Goal: Contribute content: Contribute content

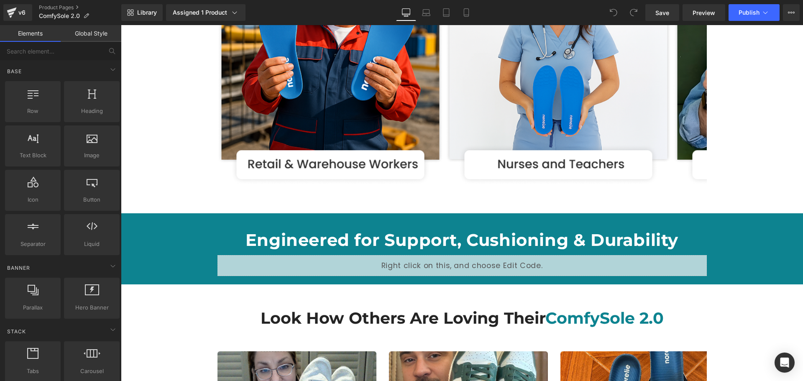
scroll to position [1758, 0]
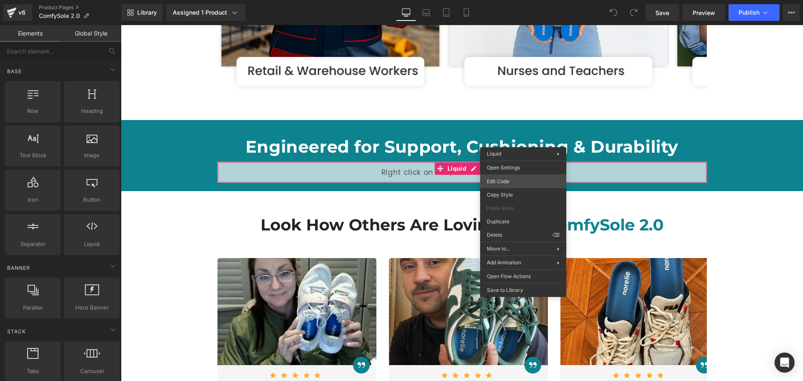
click at [509, 0] on div "You are previewing how the will restyle your page. You can not edit Elements in…" at bounding box center [401, 0] width 803 height 0
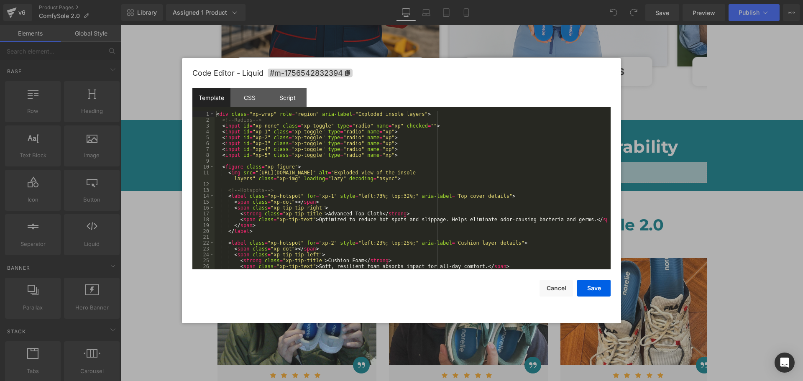
click at [327, 169] on div "< div class = "xp-wrap" role = "region" aria-label = "Exploded insole layers" >…" at bounding box center [411, 196] width 393 height 170
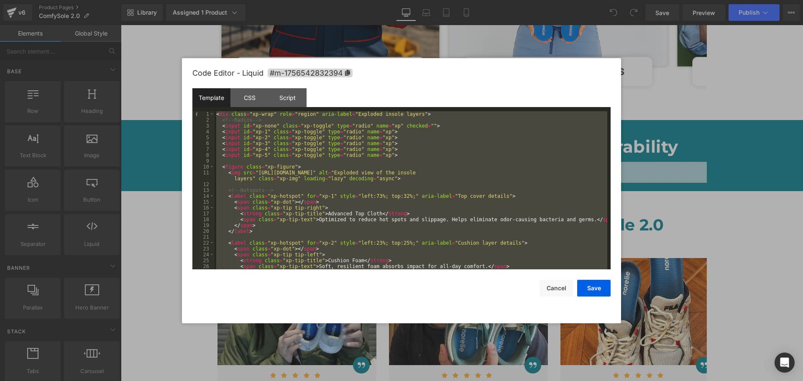
click at [327, 169] on div "< div class = "xp-wrap" role = "region" aria-label = "Exploded insole layers" >…" at bounding box center [411, 190] width 393 height 158
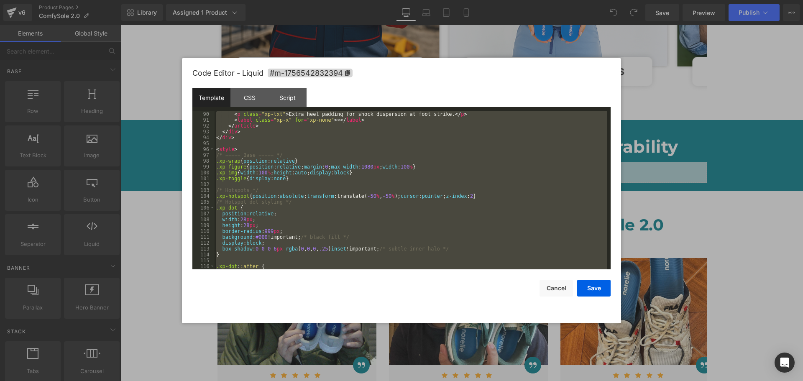
scroll to position [527, 0]
click at [319, 210] on div "< p class = "xp-txt" > Extra heel padding for shock dispersion at foot strike. …" at bounding box center [411, 190] width 393 height 158
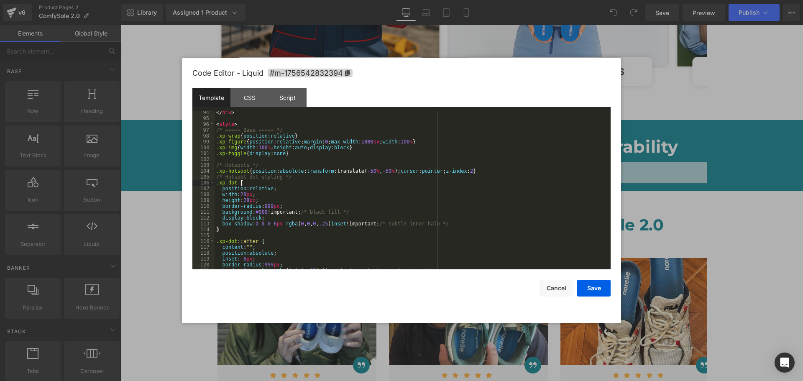
scroll to position [603, 0]
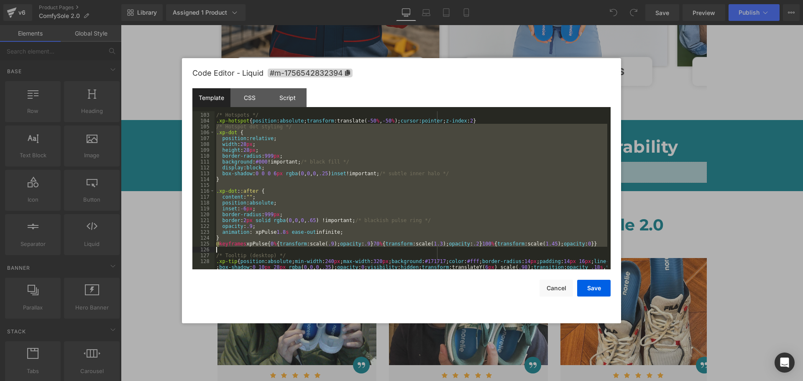
drag, startPoint x: 216, startPoint y: 127, endPoint x: 582, endPoint y: 249, distance: 385.4
click at [582, 249] on div "/* Hotspots */ .xp-hotspot { position : absolute ; transform :translate( -50 % …" at bounding box center [411, 197] width 393 height 182
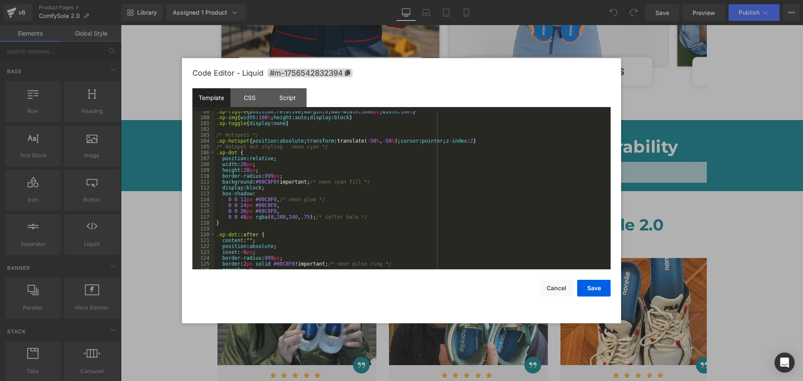
scroll to position [557, 0]
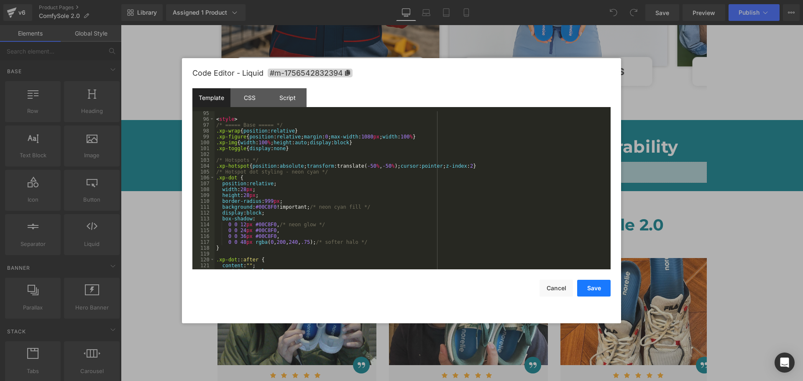
click at [594, 285] on button "Save" at bounding box center [594, 288] width 33 height 17
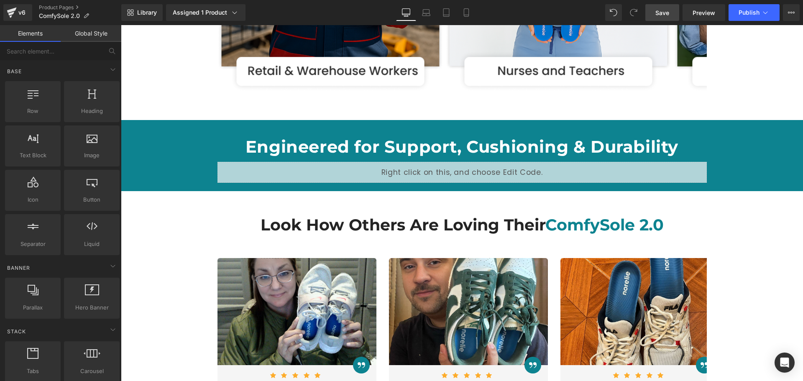
click at [664, 13] on span "Save" at bounding box center [663, 12] width 14 height 9
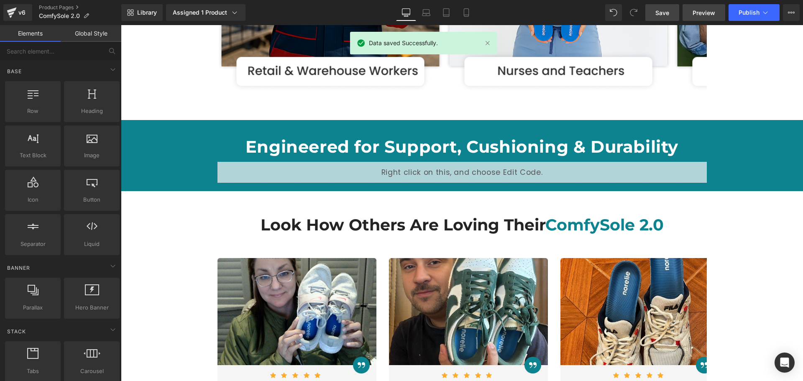
click at [692, 7] on link "Preview" at bounding box center [704, 12] width 43 height 17
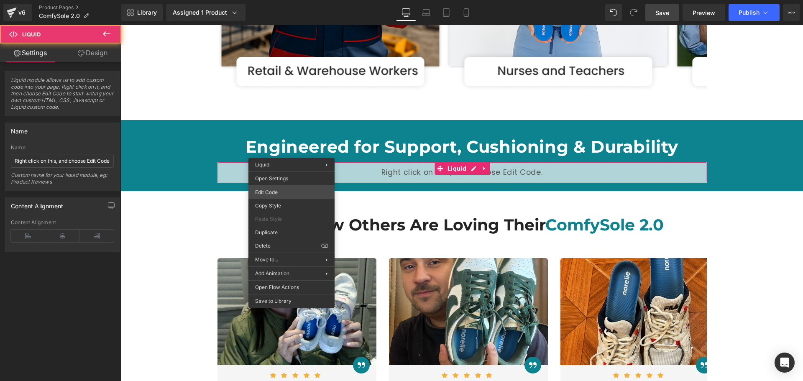
click at [287, 0] on div "You are previewing how the will restyle your page. You can not edit Elements in…" at bounding box center [401, 0] width 803 height 0
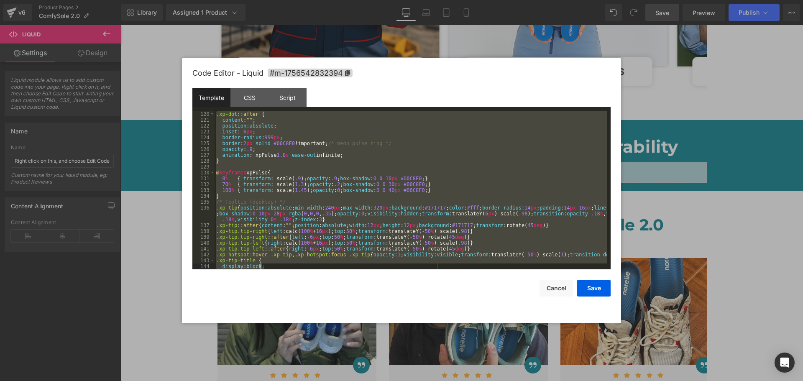
scroll to position [703, 0]
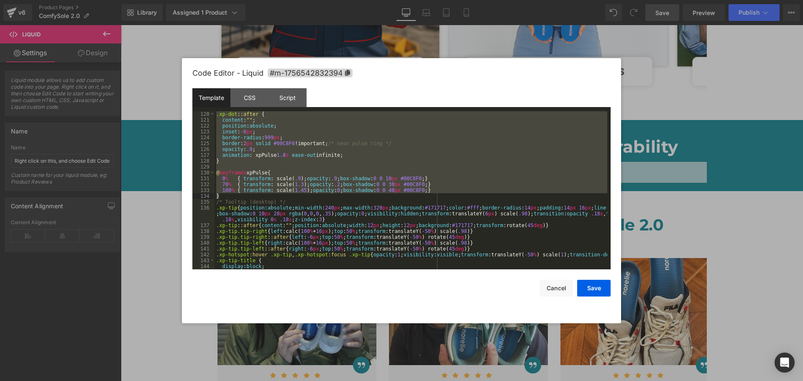
drag, startPoint x: 216, startPoint y: 152, endPoint x: 237, endPoint y: 196, distance: 48.7
click at [237, 196] on div ".xp-dot : :after { content : " " ; position : absolute ; inset : -6 px ; border…" at bounding box center [411, 196] width 393 height 170
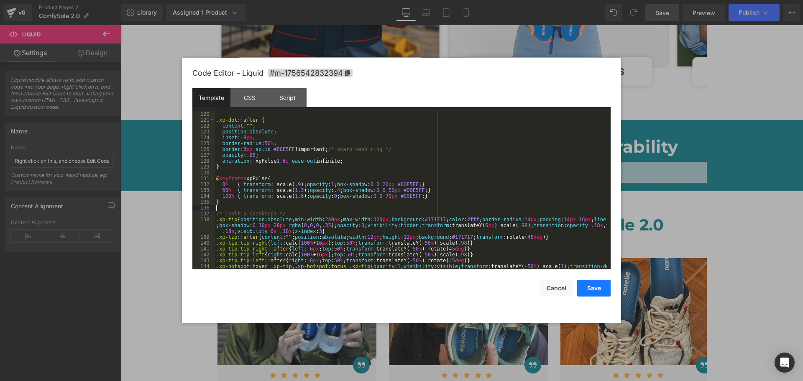
click at [585, 292] on button "Save" at bounding box center [594, 288] width 33 height 17
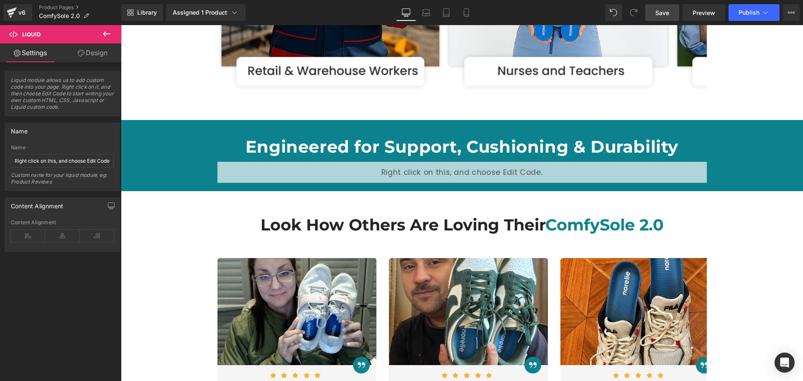
click at [660, 10] on span "Save" at bounding box center [663, 12] width 14 height 9
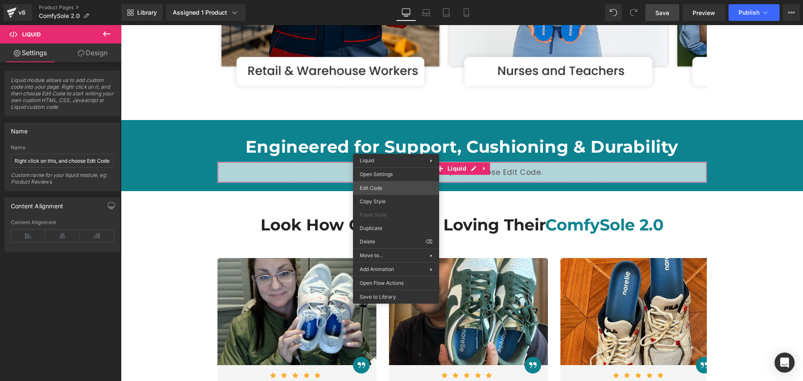
click at [375, 0] on div "You are previewing how the will restyle your page. You can not edit Elements in…" at bounding box center [401, 0] width 803 height 0
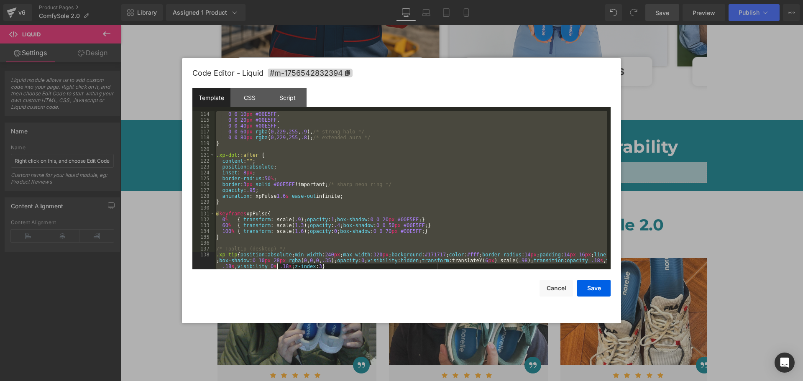
scroll to position [697, 0]
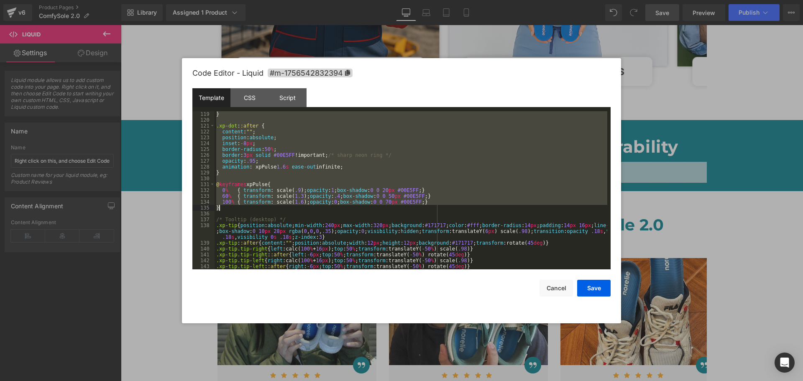
drag, startPoint x: 216, startPoint y: 128, endPoint x: 251, endPoint y: 207, distance: 86.6
click at [251, 207] on div "} .xp-dot : :after { content : " " ; position : absolute ; inset : -8 px ; bord…" at bounding box center [411, 196] width 393 height 170
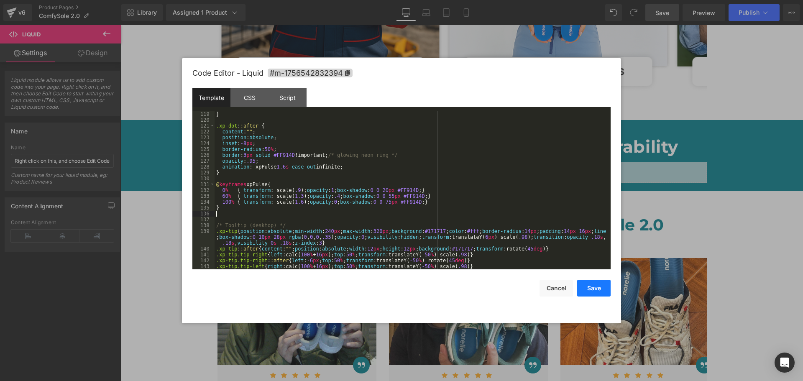
click at [587, 291] on button "Save" at bounding box center [594, 288] width 33 height 17
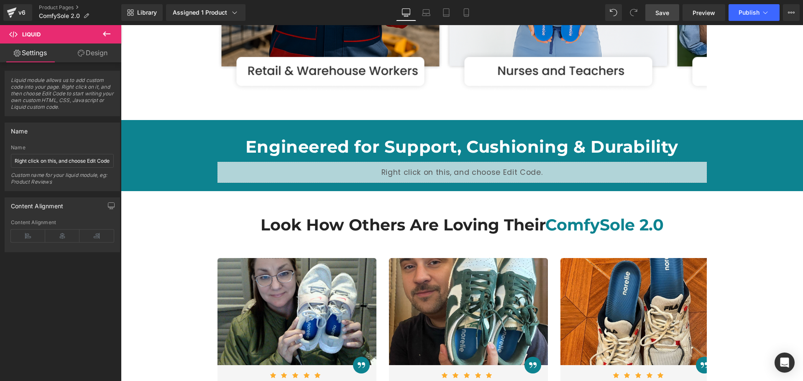
click at [660, 13] on span "Save" at bounding box center [663, 12] width 14 height 9
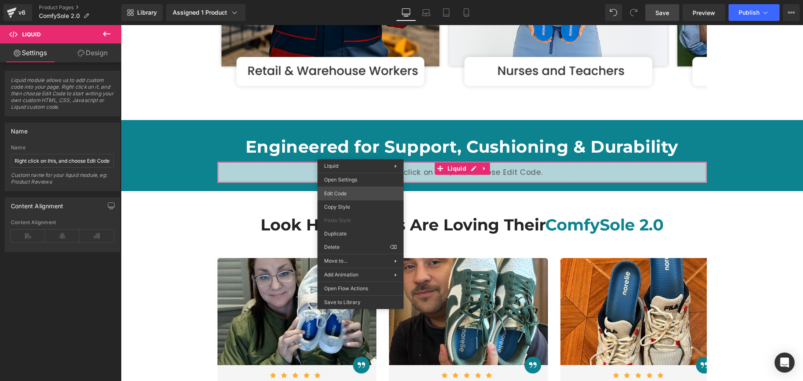
click at [362, 0] on div "You are previewing how the will restyle your page. You can not edit Elements in…" at bounding box center [401, 0] width 803 height 0
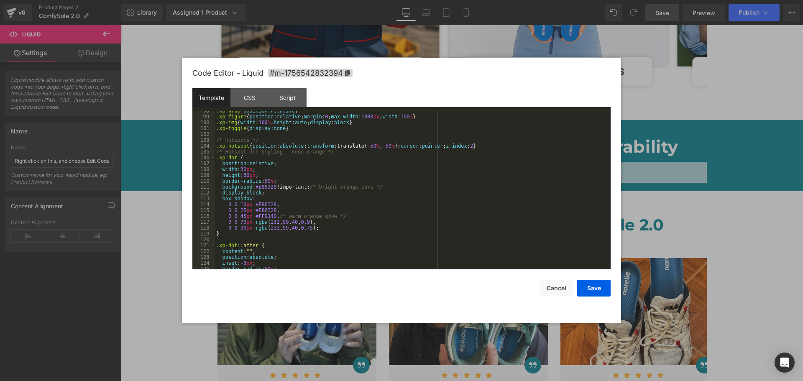
scroll to position [578, 0]
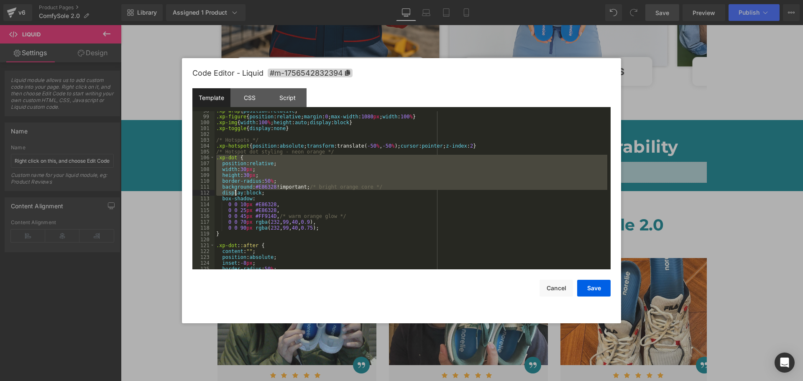
drag, startPoint x: 217, startPoint y: 155, endPoint x: 236, endPoint y: 195, distance: 44.2
click at [236, 195] on div ".xp-wrap { position : relative } .xp-figure { position : relative ; margin : 0 …" at bounding box center [411, 193] width 393 height 170
click at [223, 163] on div ".xp-wrap { position : relative } .xp-figure { position : relative ; margin : 0 …" at bounding box center [411, 190] width 393 height 158
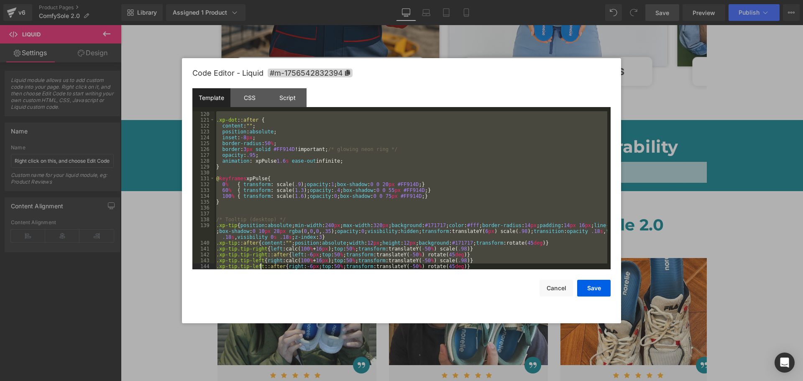
scroll to position [703, 0]
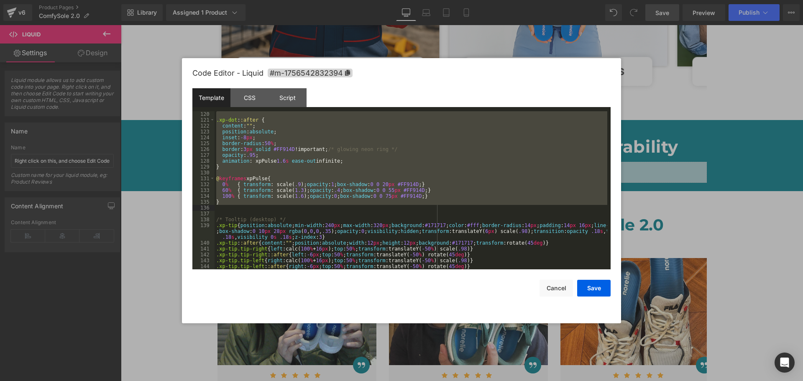
drag, startPoint x: 217, startPoint y: 152, endPoint x: 244, endPoint y: 205, distance: 59.5
click at [244, 205] on div ".xp-dot : :after { content : " " ; position : absolute ; inset : -8 px ; border…" at bounding box center [411, 196] width 393 height 170
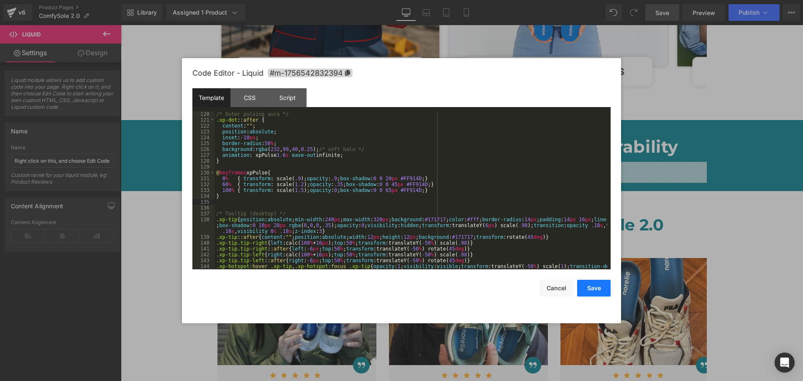
click at [588, 292] on button "Save" at bounding box center [594, 288] width 33 height 17
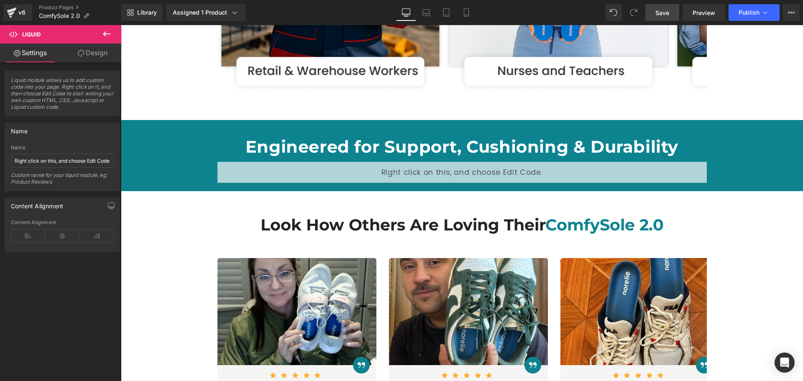
click at [667, 11] on span "Save" at bounding box center [663, 12] width 14 height 9
click at [657, 13] on span "Save" at bounding box center [663, 12] width 14 height 9
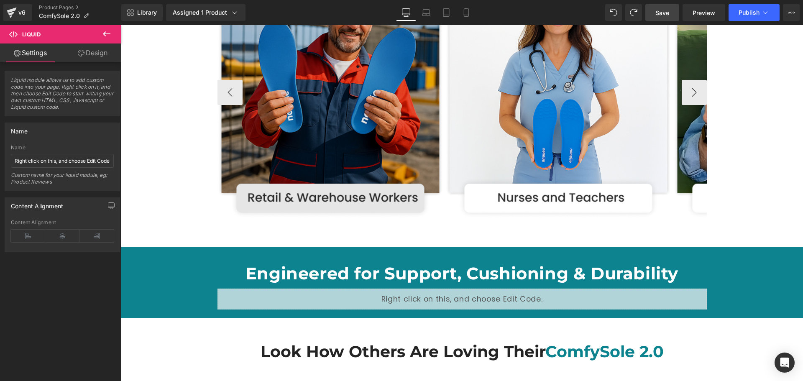
scroll to position [1674, 0]
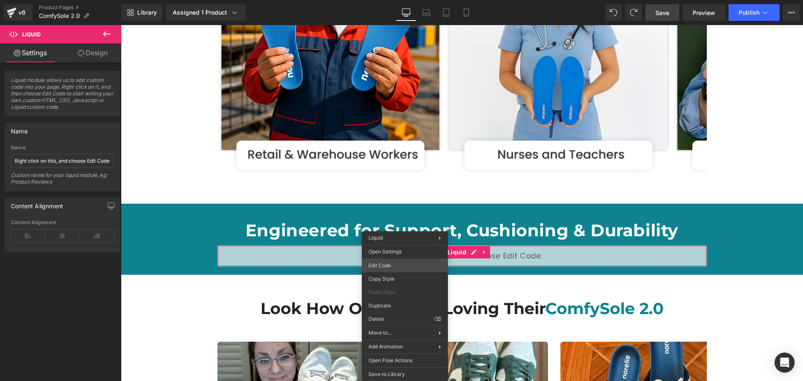
click at [393, 0] on div "You are previewing how the will restyle your page. You can not edit Elements in…" at bounding box center [401, 0] width 803 height 0
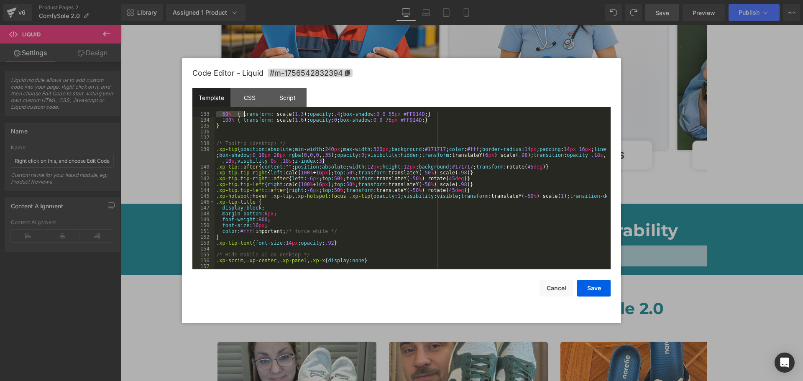
scroll to position [732, 0]
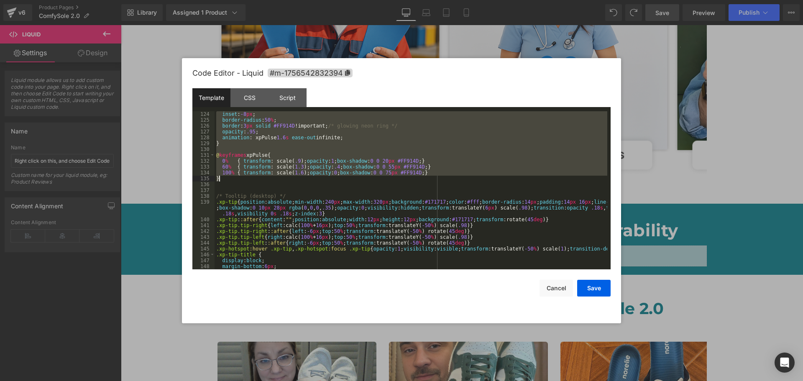
drag, startPoint x: 217, startPoint y: 159, endPoint x: 230, endPoint y: 178, distance: 23.2
click at [230, 178] on div "inset : -8 px ; border-radius : 50 % ; border : 3 px solid #FF914D !important; …" at bounding box center [411, 196] width 393 height 170
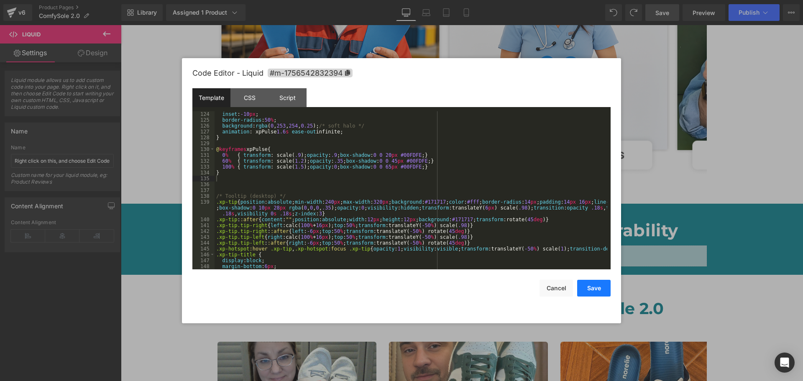
click at [595, 280] on button "Save" at bounding box center [594, 288] width 33 height 17
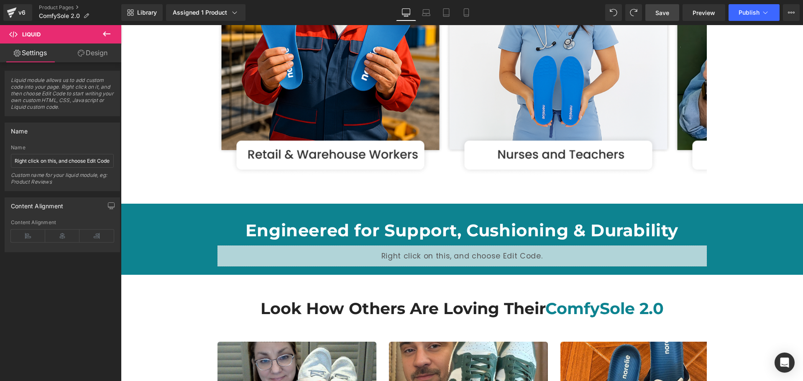
click at [667, 3] on div "Library Assigned 1 Product Product Preview Comfysole 2.0 Manage assigned produc…" at bounding box center [462, 12] width 682 height 25
click at [667, 8] on link "Save" at bounding box center [663, 12] width 34 height 17
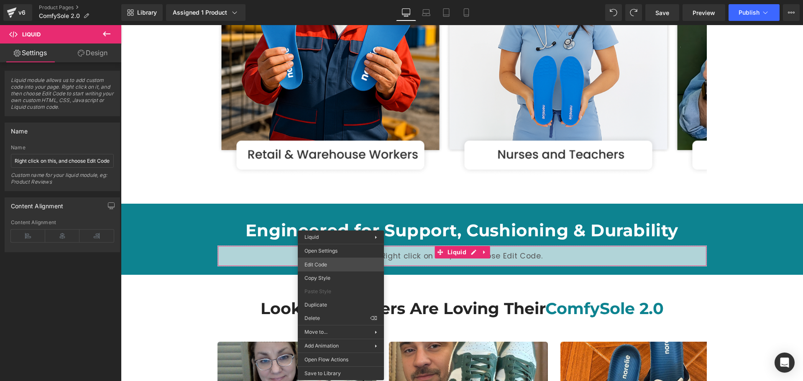
click at [326, 0] on div "You are previewing how the will restyle your page. You can not edit Elements in…" at bounding box center [401, 0] width 803 height 0
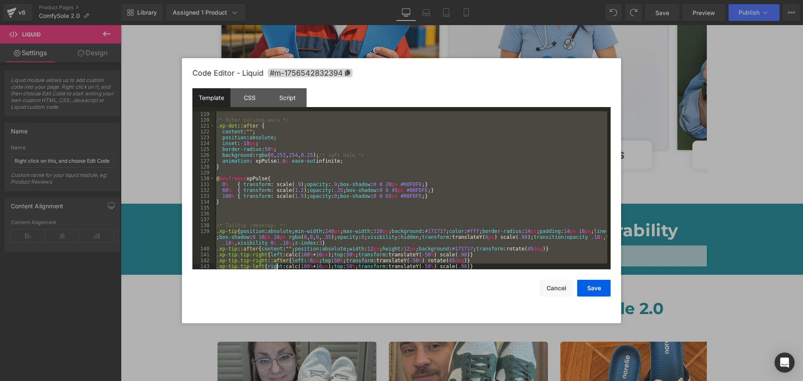
scroll to position [744, 0]
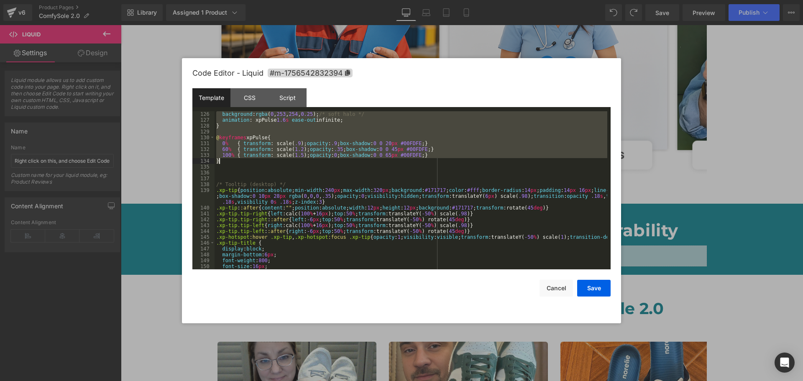
drag, startPoint x: 218, startPoint y: 182, endPoint x: 244, endPoint y: 164, distance: 32.3
click at [244, 164] on div "background : rgba ( 0 , 253 , 254 , 0.25 ); /* soft halo */ animation : xpPulse…" at bounding box center [411, 196] width 393 height 170
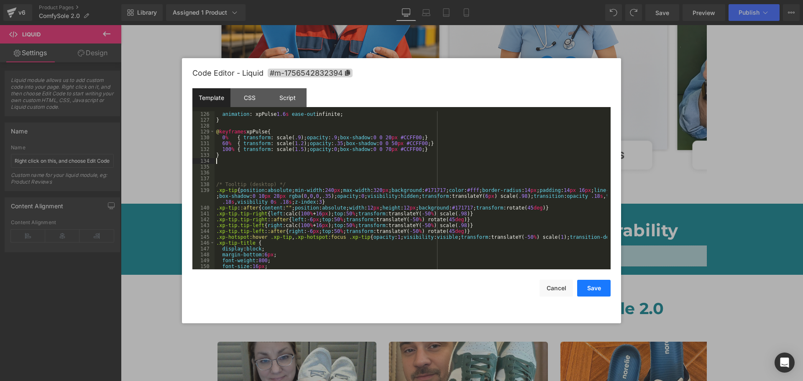
click at [602, 283] on button "Save" at bounding box center [594, 288] width 33 height 17
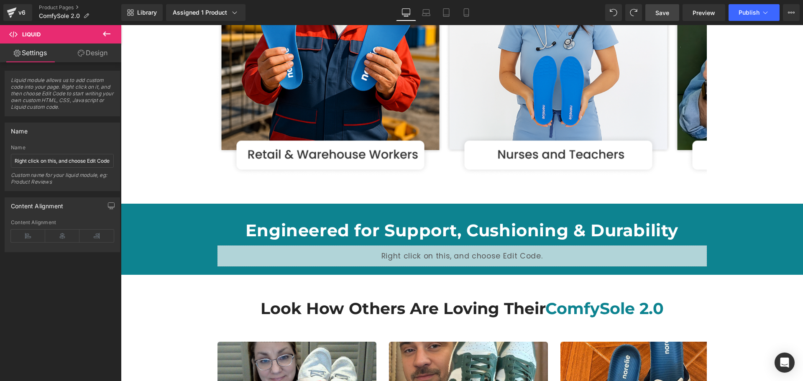
click at [667, 5] on link "Save" at bounding box center [663, 12] width 34 height 17
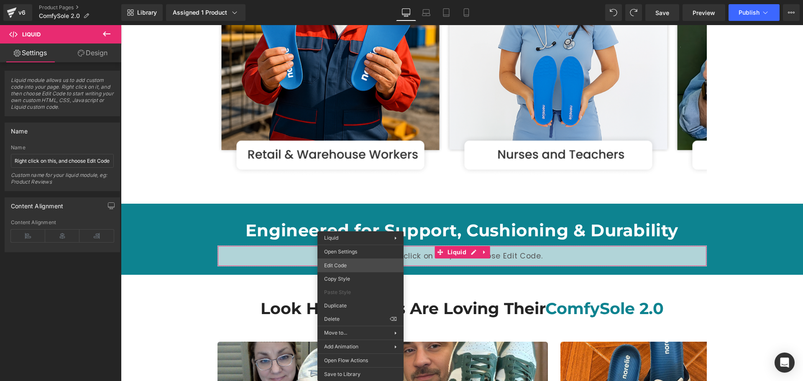
click at [360, 0] on div "You are previewing how the will restyle your page. You can not edit Elements in…" at bounding box center [401, 0] width 803 height 0
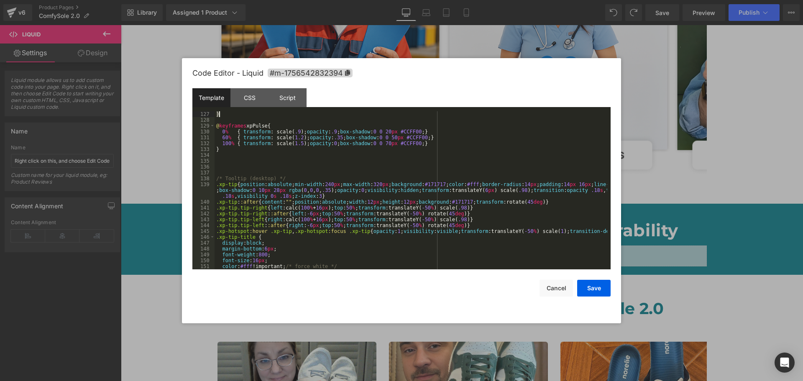
scroll to position [709, 0]
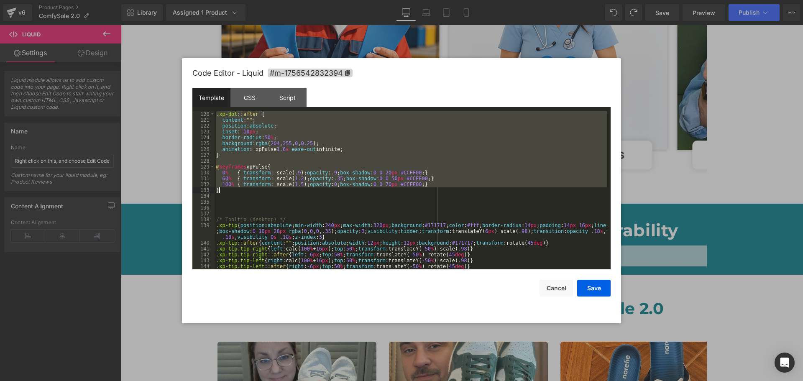
drag, startPoint x: 216, startPoint y: 157, endPoint x: 227, endPoint y: 191, distance: 36.4
click at [227, 191] on div ".xp-dot : :after { content : " " ; position : absolute ; inset : -10 px ; borde…" at bounding box center [411, 196] width 393 height 170
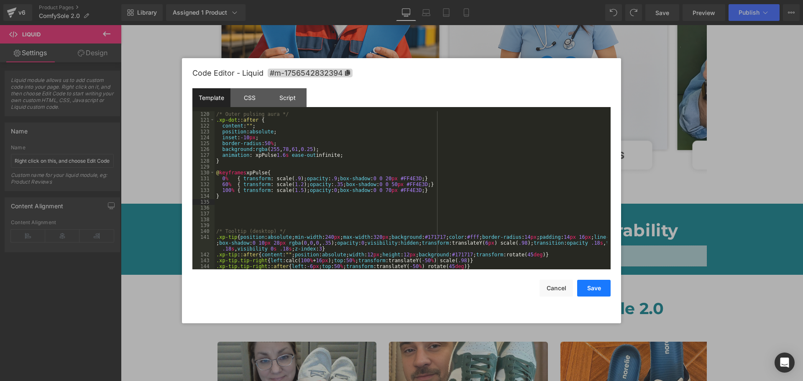
click at [584, 293] on button "Save" at bounding box center [594, 288] width 33 height 17
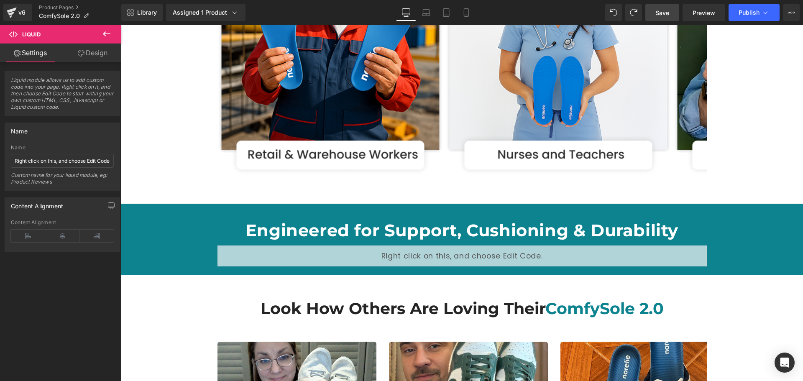
click at [665, 10] on span "Save" at bounding box center [663, 12] width 14 height 9
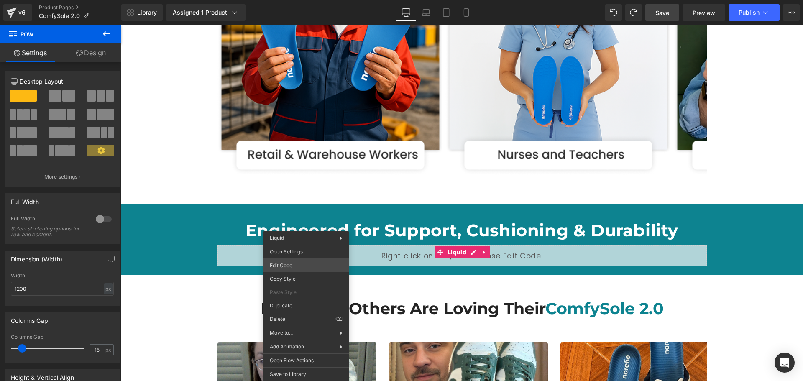
click at [298, 0] on div "You are previewing how the will restyle your page. You can not edit Elements in…" at bounding box center [401, 0] width 803 height 0
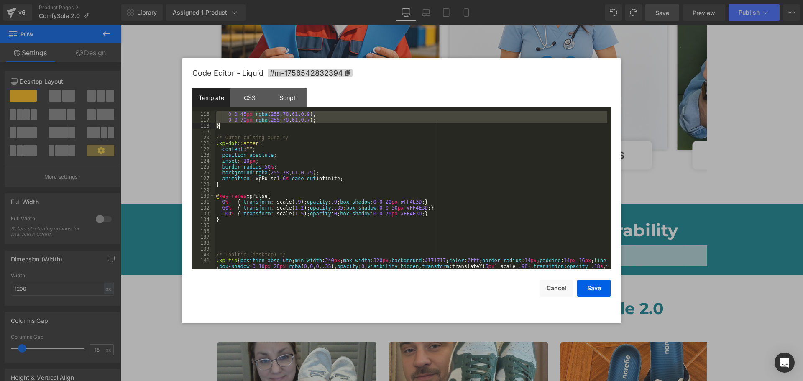
scroll to position [685, 0]
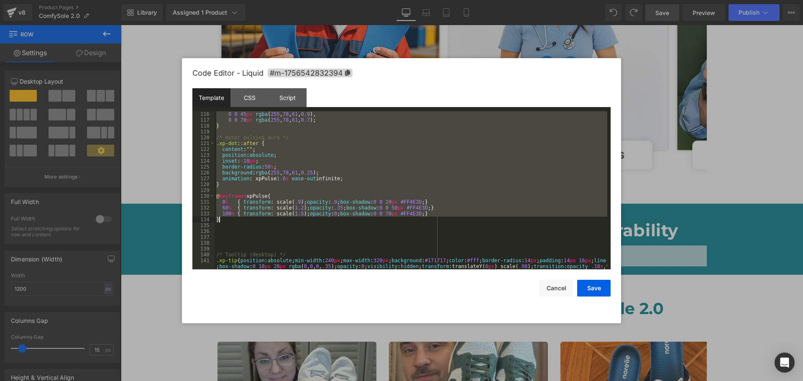
drag, startPoint x: 216, startPoint y: 183, endPoint x: 232, endPoint y: 222, distance: 42.0
click at [232, 222] on div "0 0 45 px rgba ( 255 , 78 , 61 , 0.9 ), 0 0 70 px rgba ( 255 , 78 , 61 , 0.7 );…" at bounding box center [411, 202] width 393 height 182
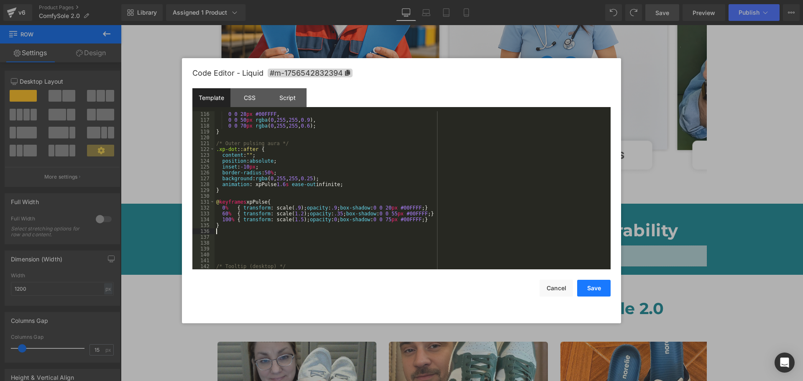
click at [584, 286] on button "Save" at bounding box center [594, 288] width 33 height 17
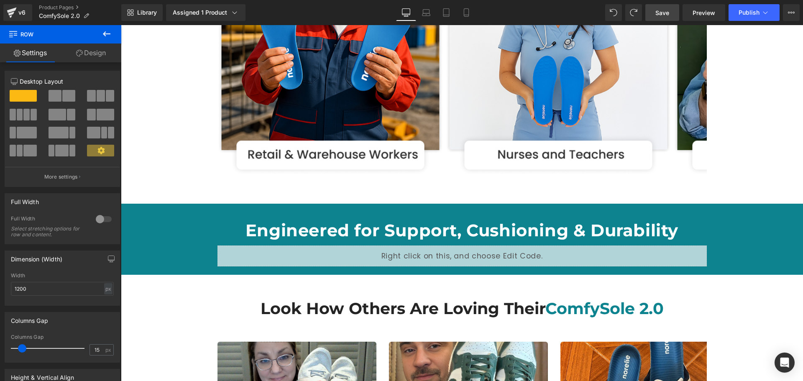
click at [671, 10] on link "Save" at bounding box center [663, 12] width 34 height 17
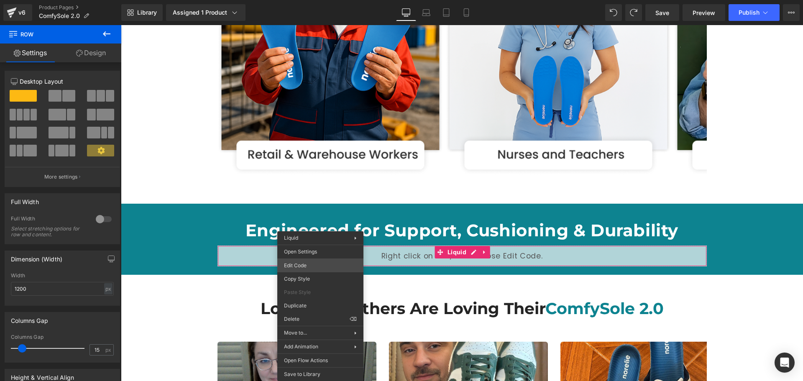
click at [307, 0] on div "You are previewing how the will restyle your page. You can not edit Elements in…" at bounding box center [401, 0] width 803 height 0
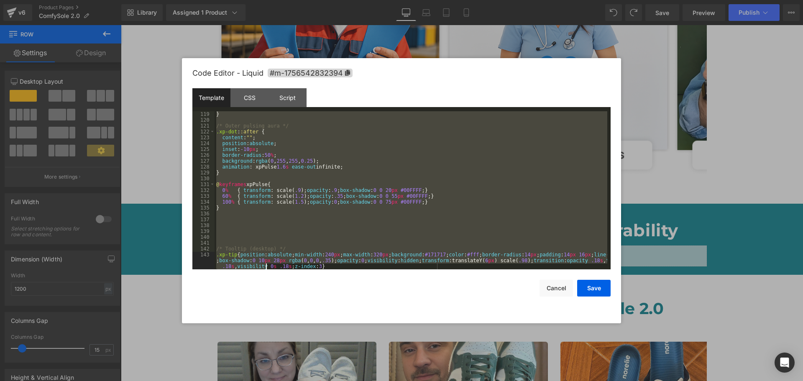
scroll to position [738, 0]
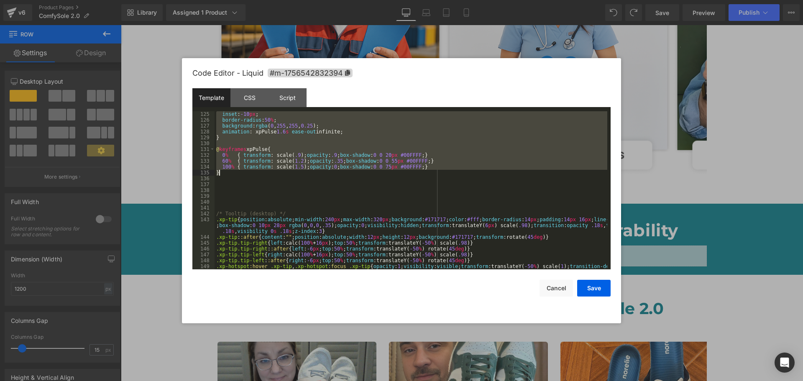
drag, startPoint x: 216, startPoint y: 210, endPoint x: 250, endPoint y: 173, distance: 49.5
click at [250, 173] on div "inset : -10 px ; border-radius : 50 % ; background : rgba ( 0 , 255 , 255 , 0.2…" at bounding box center [411, 196] width 393 height 170
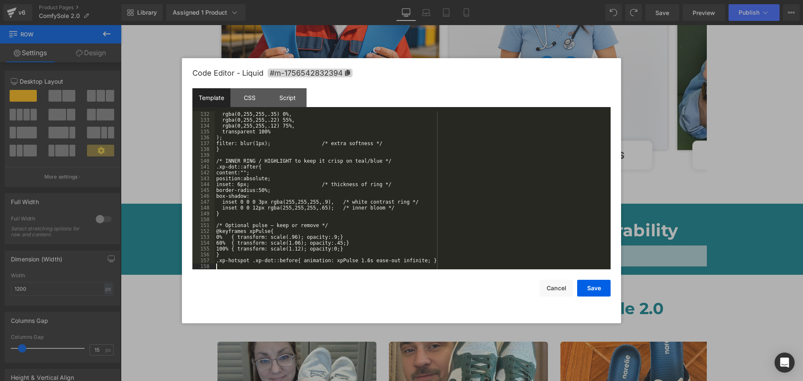
scroll to position [779, 0]
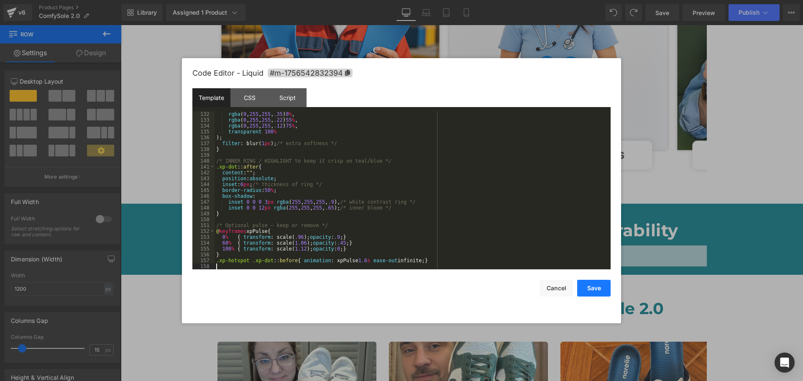
click at [586, 280] on button "Save" at bounding box center [594, 288] width 33 height 17
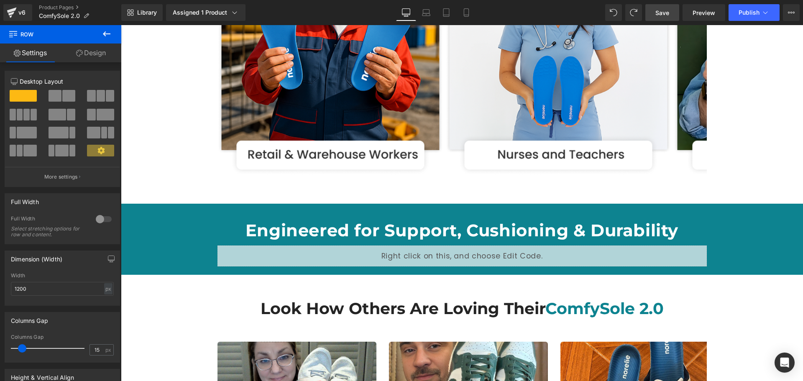
click at [665, 7] on link "Save" at bounding box center [663, 12] width 34 height 17
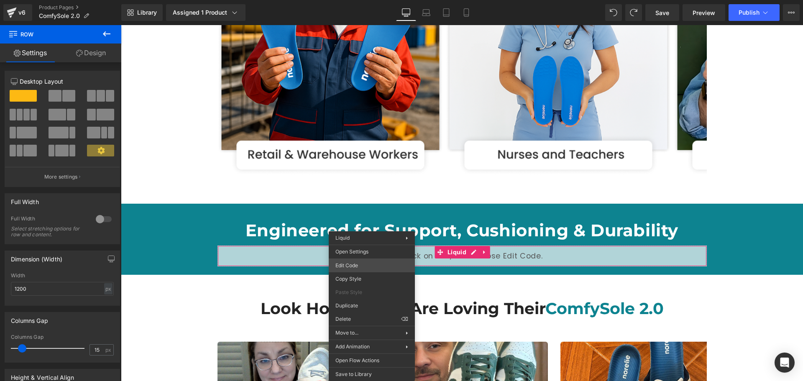
click at [367, 0] on div "You are previewing how the will restyle your page. You can not edit Elements in…" at bounding box center [401, 0] width 803 height 0
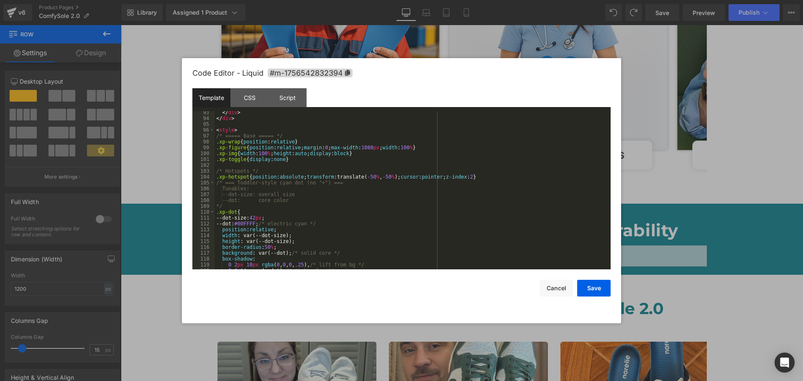
scroll to position [527, 0]
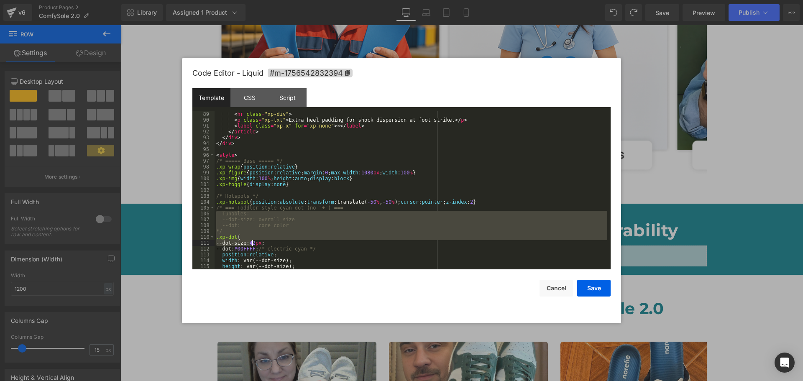
drag, startPoint x: 215, startPoint y: 211, endPoint x: 252, endPoint y: 246, distance: 51.2
click at [252, 246] on div "< hr class = "xp-div" > < p class = "xp-txt" > Extra heel padding for shock dis…" at bounding box center [411, 196] width 393 height 170
click at [238, 218] on div "< hr class = "xp-div" > < p class = "xp-txt" > Extra heel padding for shock dis…" at bounding box center [411, 190] width 393 height 158
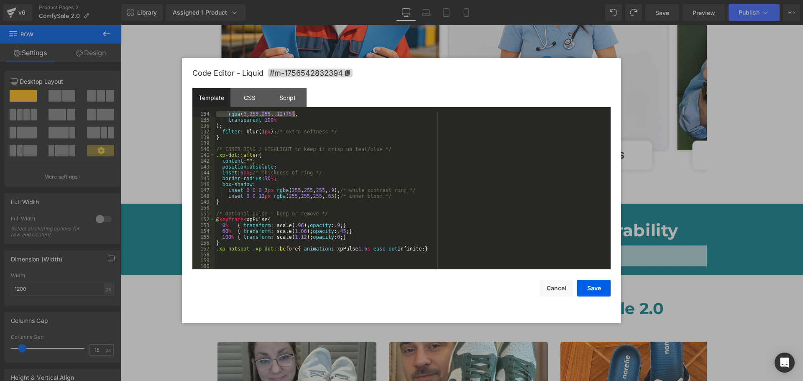
scroll to position [785, 0]
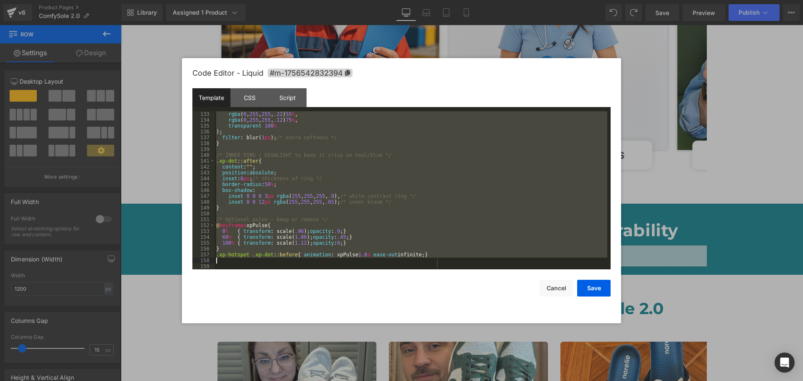
drag, startPoint x: 217, startPoint y: 209, endPoint x: 426, endPoint y: 260, distance: 215.1
click at [426, 260] on div "rgba ( 0 , 255 , 255 , .22 ) 55 % , rgba ( 0 , 255 , 255 , .12 ) 75 % , transpa…" at bounding box center [411, 196] width 393 height 170
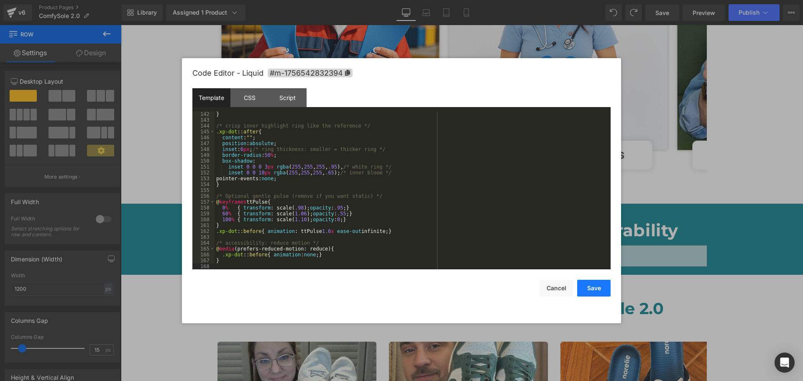
click at [582, 283] on button "Save" at bounding box center [594, 288] width 33 height 17
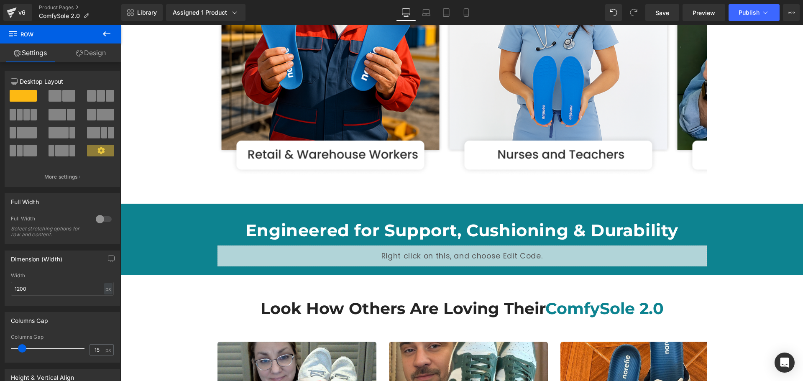
click at [669, 2] on div "Library Assigned 1 Product Product Preview Comfysole 2.0 Manage assigned produc…" at bounding box center [462, 12] width 682 height 25
click at [669, 8] on span "Save" at bounding box center [663, 12] width 14 height 9
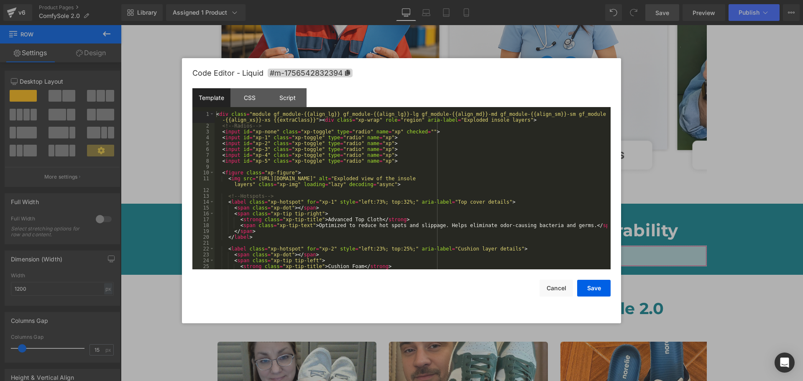
click at [312, 0] on div "You are previewing how the will restyle your page. You can not edit Elements in…" at bounding box center [401, 0] width 803 height 0
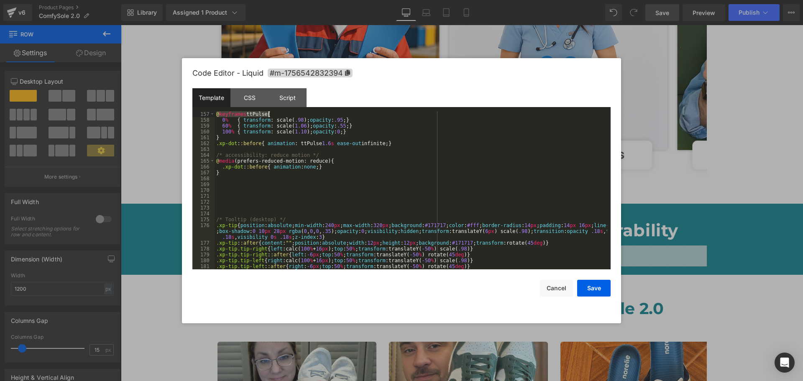
scroll to position [873, 0]
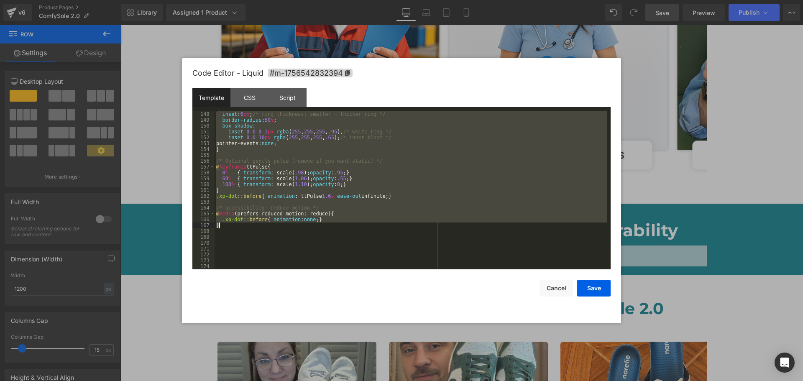
drag, startPoint x: 216, startPoint y: 183, endPoint x: 244, endPoint y: 226, distance: 51.2
click at [244, 226] on div "inset : 6 px ; /* ring thickness: smaller = thicker ring */ border-radius : 50 …" at bounding box center [411, 196] width 393 height 170
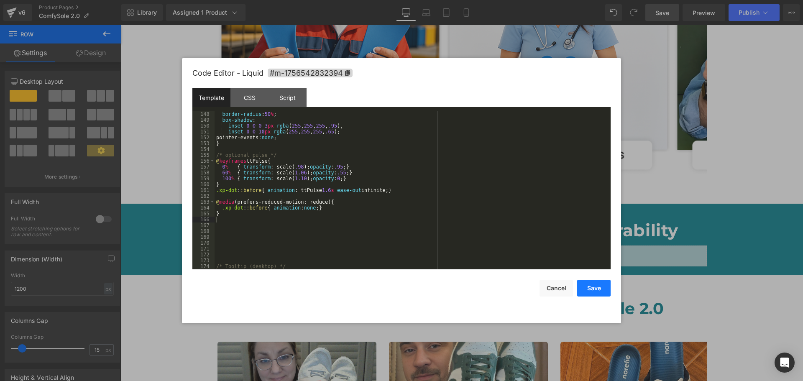
click at [589, 291] on button "Save" at bounding box center [594, 288] width 33 height 17
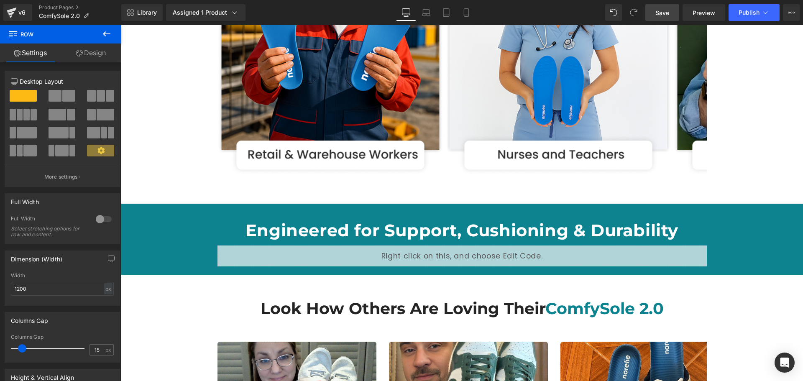
click at [668, 18] on link "Save" at bounding box center [663, 12] width 34 height 17
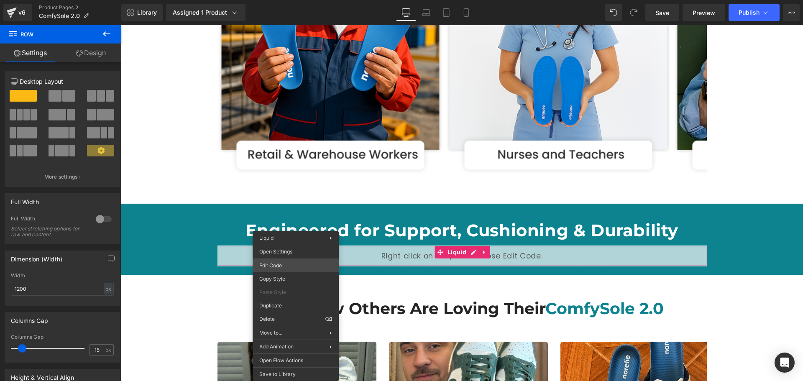
click at [284, 0] on div "You are previewing how the will restyle your page. You can not edit Elements in…" at bounding box center [401, 0] width 803 height 0
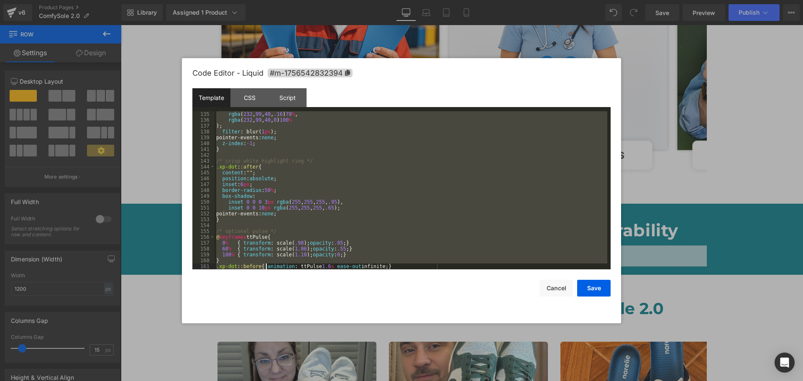
scroll to position [879, 0]
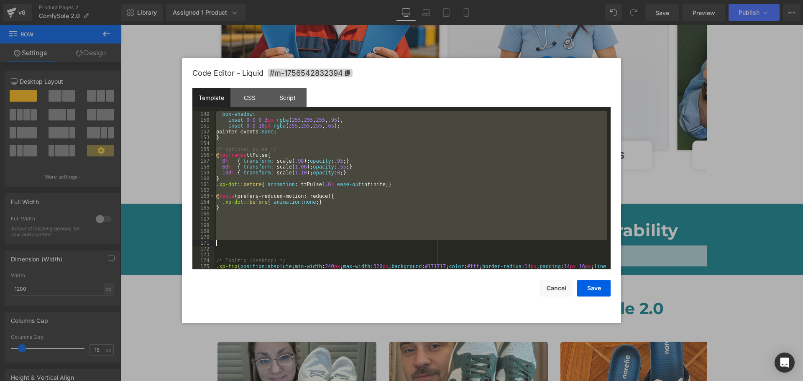
drag, startPoint x: 217, startPoint y: 210, endPoint x: 264, endPoint y: 245, distance: 58.0
click at [264, 245] on div "box-shadow : inset 0 0 0 3 px rgba ( 255 , 255 , 255 , .95 ), inset 0 0 10 px r…" at bounding box center [411, 202] width 393 height 182
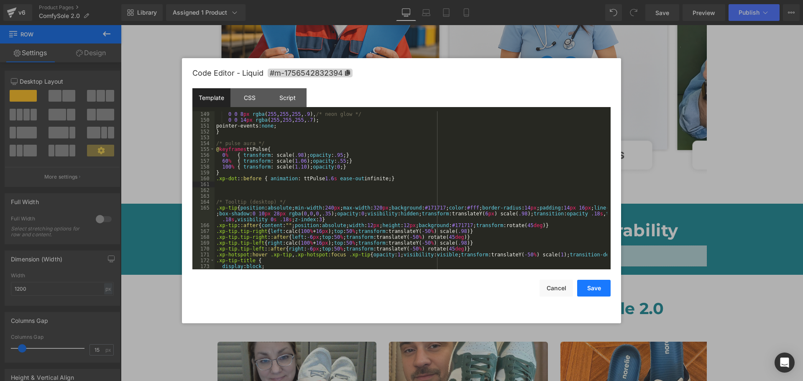
click at [593, 292] on button "Save" at bounding box center [594, 288] width 33 height 17
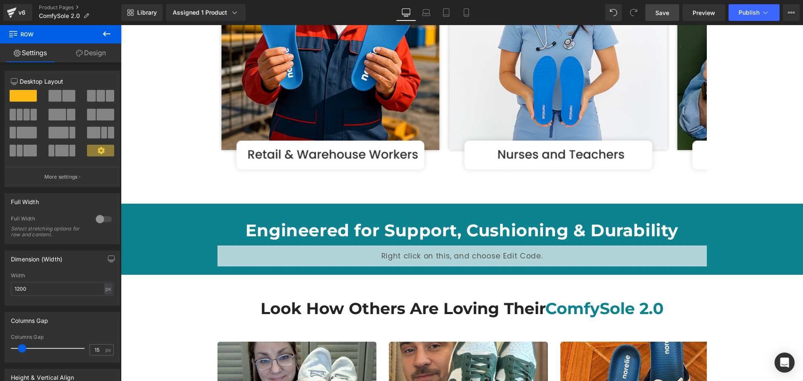
click at [670, 9] on link "Save" at bounding box center [663, 12] width 34 height 17
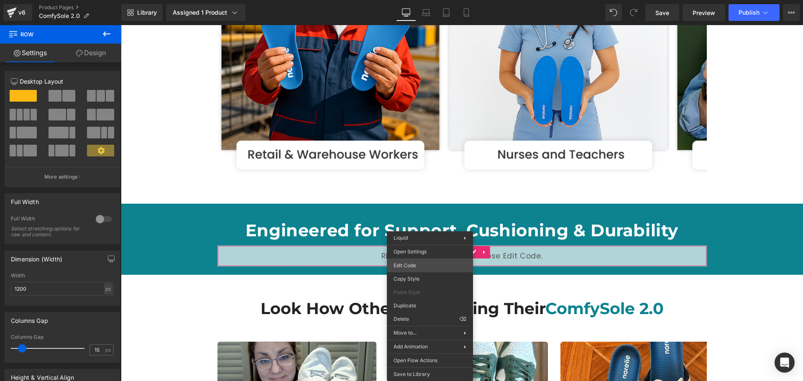
click at [411, 0] on div "You are previewing how the will restyle your page. You can not edit Elements in…" at bounding box center [401, 0] width 803 height 0
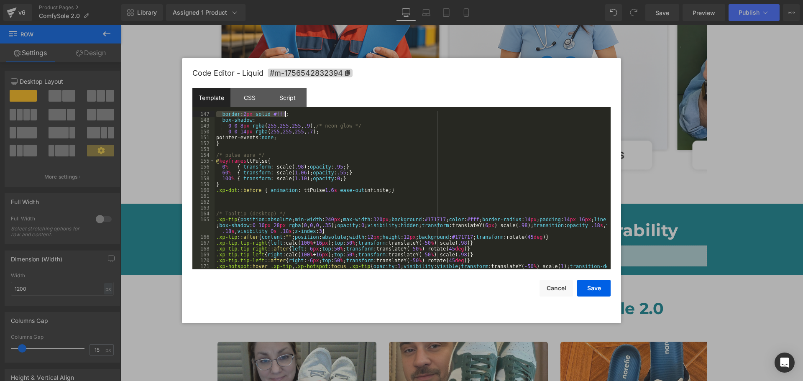
scroll to position [844, 0]
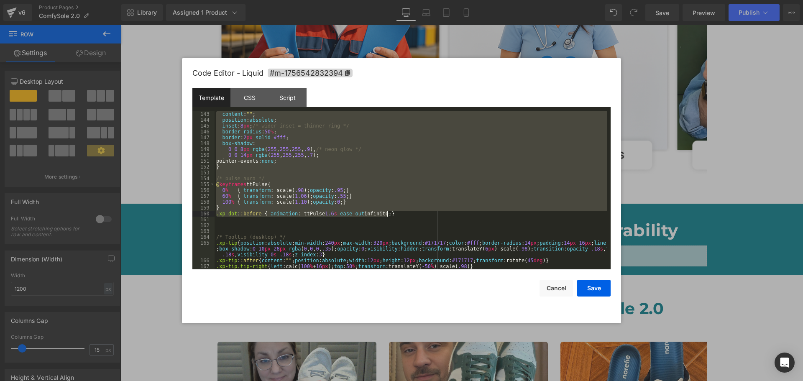
drag, startPoint x: 218, startPoint y: 185, endPoint x: 405, endPoint y: 210, distance: 189.2
click at [405, 210] on div "content : " " ; position : absolute ; inset : 8 px ; /* wider inset = thinner r…" at bounding box center [411, 196] width 393 height 170
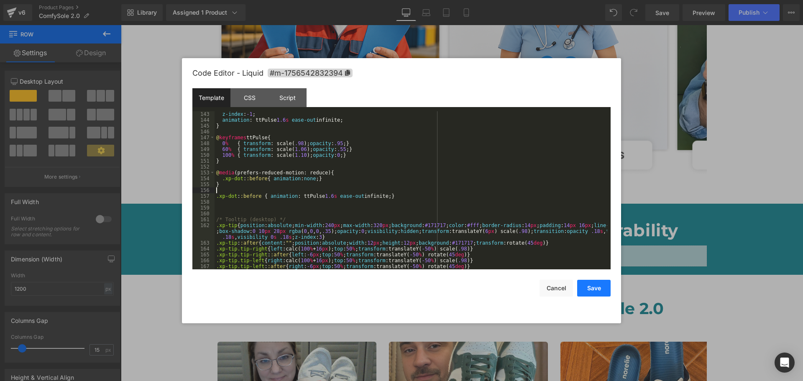
drag, startPoint x: 584, startPoint y: 287, endPoint x: 587, endPoint y: 279, distance: 8.3
click at [585, 287] on button "Save" at bounding box center [594, 288] width 33 height 17
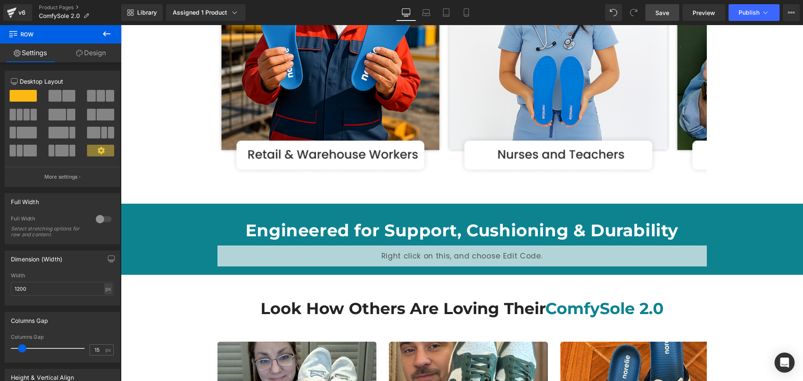
drag, startPoint x: 663, startPoint y: 9, endPoint x: 539, endPoint y: 10, distance: 123.5
click at [663, 9] on span "Save" at bounding box center [663, 12] width 14 height 9
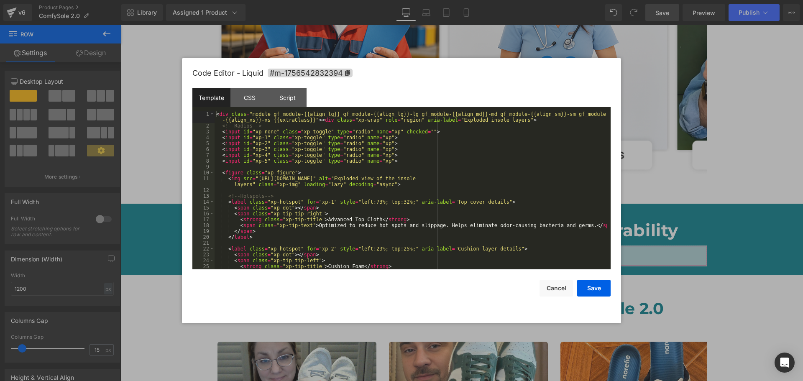
click at [257, 0] on div "You are previewing how the will restyle your page. You can not edit Elements in…" at bounding box center [401, 0] width 803 height 0
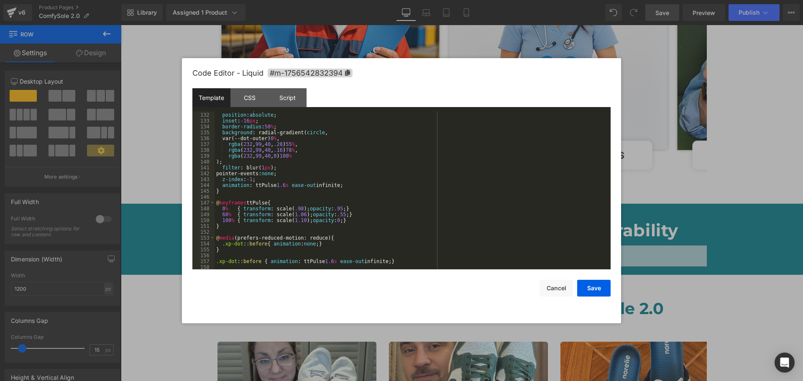
scroll to position [778, 0]
click at [242, 194] on div "content : " " ; position : absolute ; inset : -16 px ; border-radius : 50 % ; b…" at bounding box center [411, 191] width 393 height 170
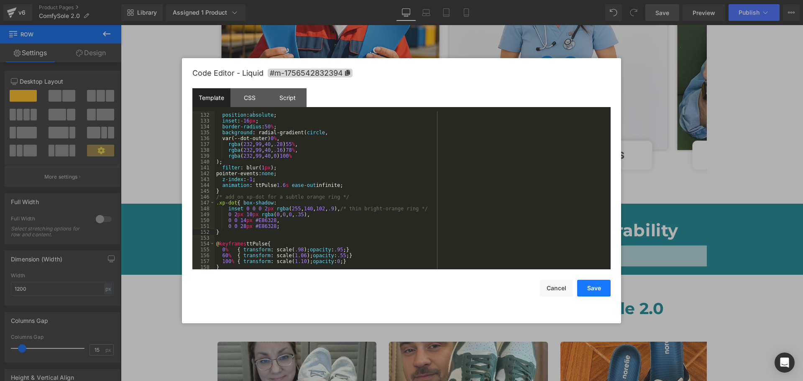
click at [585, 281] on button "Save" at bounding box center [594, 288] width 33 height 17
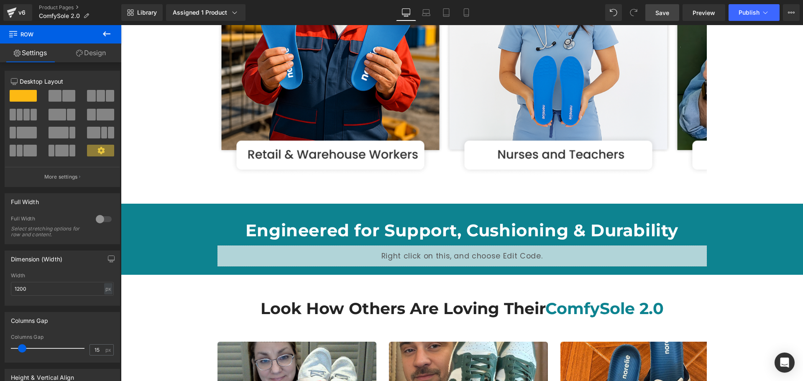
click at [673, 16] on link "Save" at bounding box center [663, 12] width 34 height 17
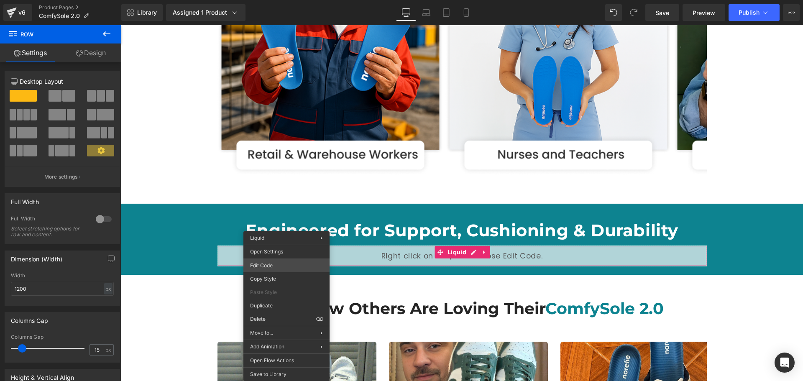
click at [283, 0] on div "You are previewing how the will restyle your page. You can not edit Elements in…" at bounding box center [401, 0] width 803 height 0
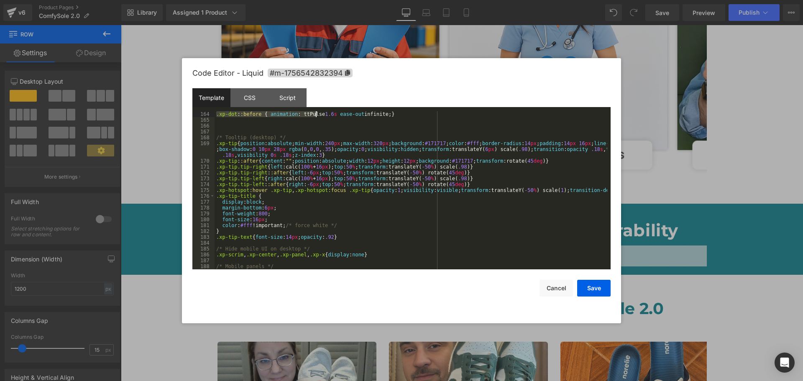
scroll to position [926, 0]
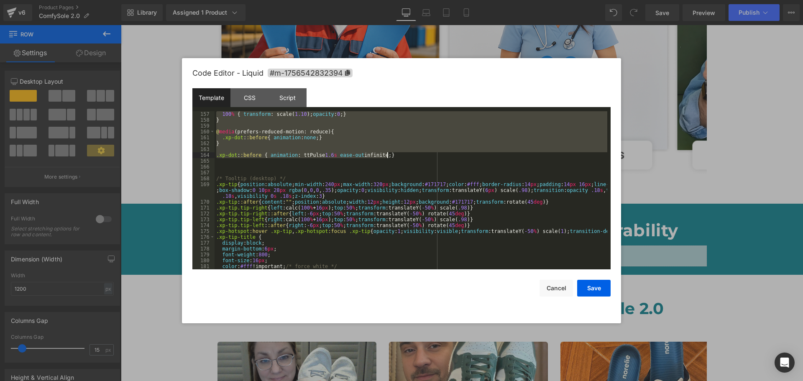
drag, startPoint x: 217, startPoint y: 158, endPoint x: 395, endPoint y: 154, distance: 178.3
click at [395, 154] on div "100 % { transform : scale( 1.10 ); opacity : 0 ; } } @ media (prefers-reduced-m…" at bounding box center [411, 196] width 393 height 170
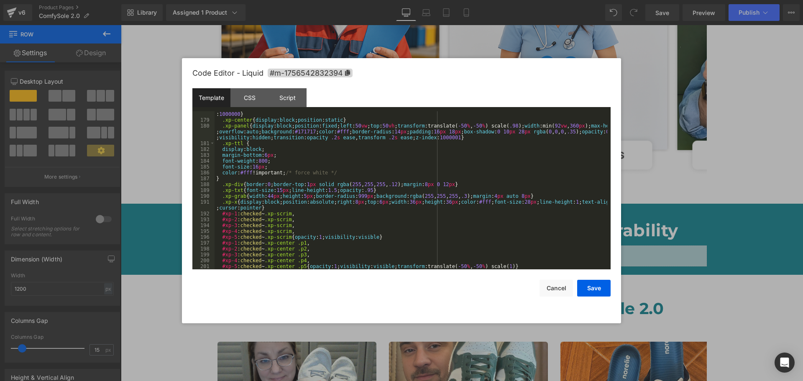
scroll to position [1091, 0]
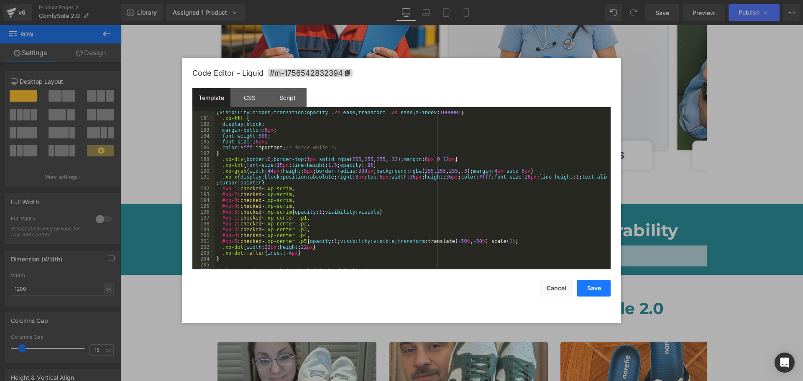
click at [597, 284] on button "Save" at bounding box center [594, 288] width 33 height 17
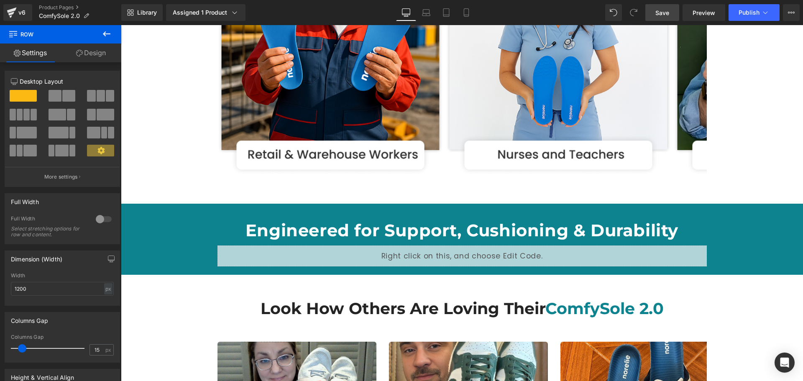
click at [652, 10] on link "Save" at bounding box center [663, 12] width 34 height 17
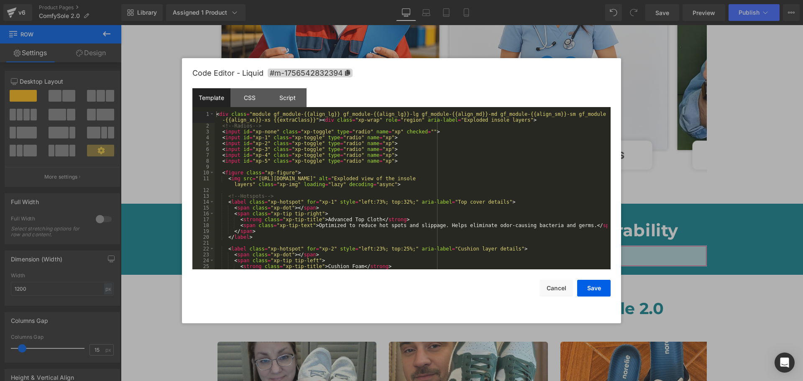
click at [263, 0] on div "You are previewing how the will restyle your page. You can not edit Elements in…" at bounding box center [401, 0] width 803 height 0
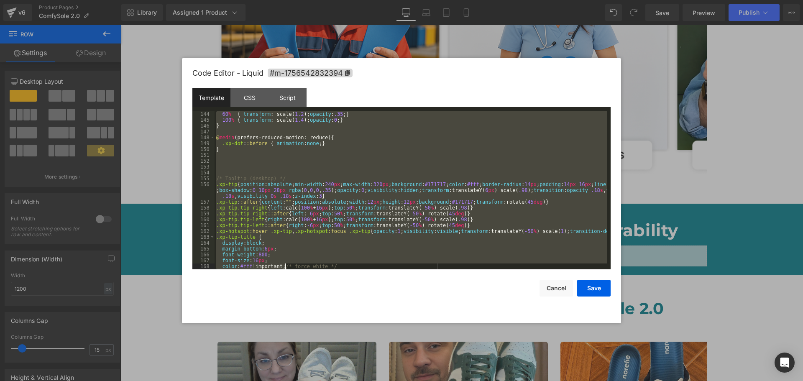
scroll to position [885, 0]
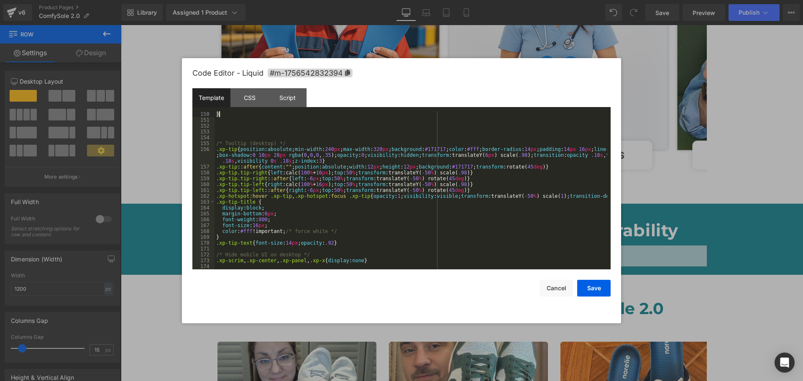
drag, startPoint x: 217, startPoint y: 183, endPoint x: 248, endPoint y: 116, distance: 74.2
click at [248, 116] on div "} /* Tooltip (desktop) */ .xp-tip { position : absolute ; min-width : 240 px ; …" at bounding box center [411, 196] width 393 height 170
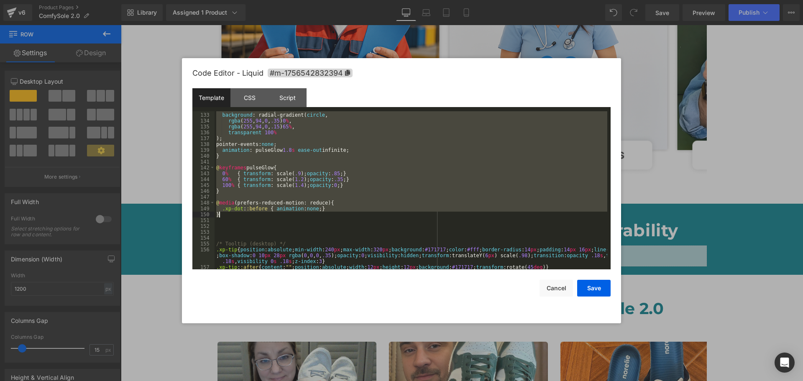
scroll to position [797, 0]
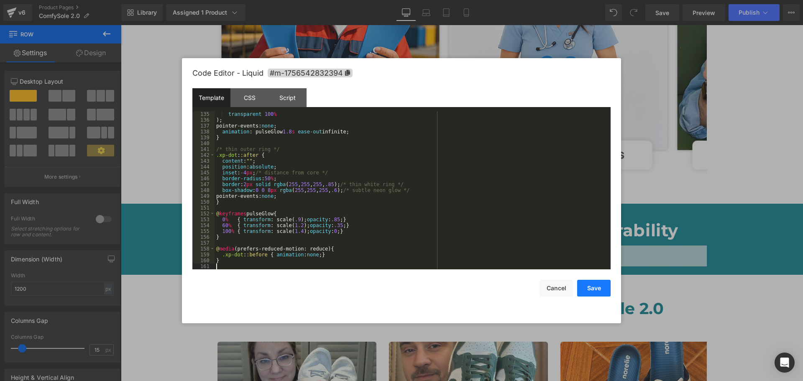
click at [588, 282] on button "Save" at bounding box center [594, 288] width 33 height 17
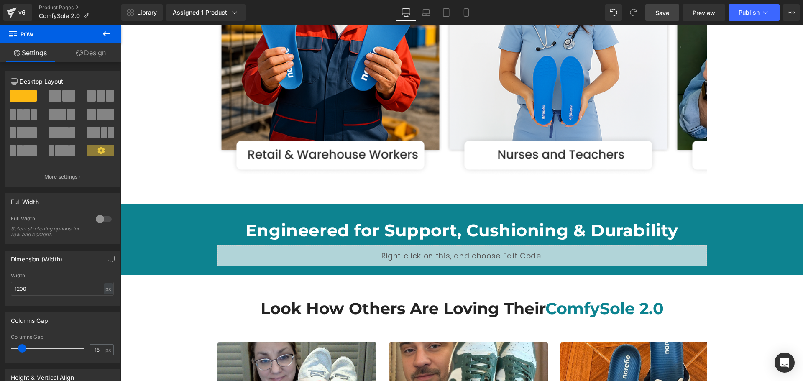
click at [657, 16] on span "Save" at bounding box center [663, 12] width 14 height 9
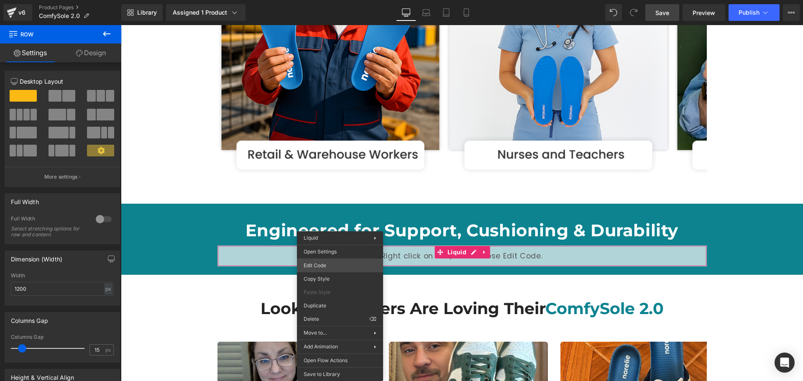
click at [341, 0] on div "You are previewing how the will restyle your page. You can not edit Elements in…" at bounding box center [401, 0] width 803 height 0
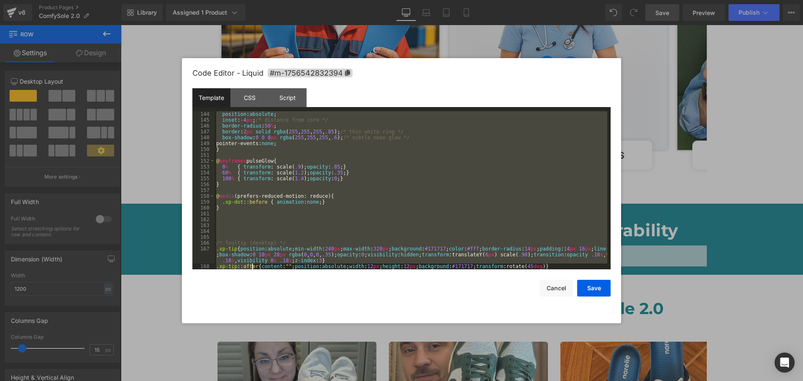
scroll to position [879, 0]
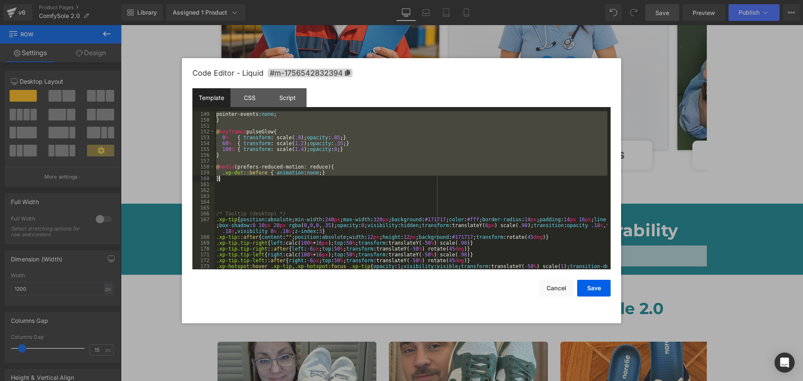
drag, startPoint x: 216, startPoint y: 183, endPoint x: 234, endPoint y: 181, distance: 18.5
click at [234, 181] on div "pointer-events: none ; } @ keyframes pulseGlow { 0 % { transform : scale( .9 );…" at bounding box center [411, 196] width 393 height 170
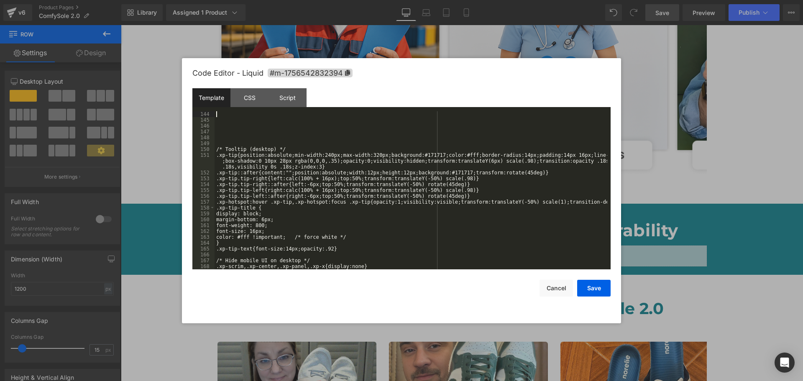
scroll to position [850, 0]
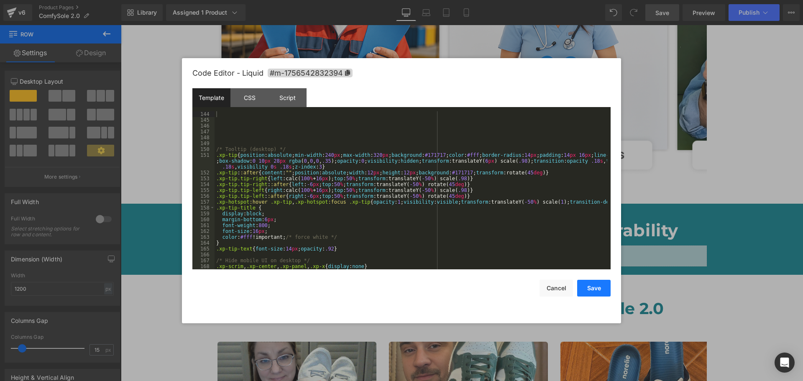
click at [602, 289] on button "Save" at bounding box center [594, 288] width 33 height 17
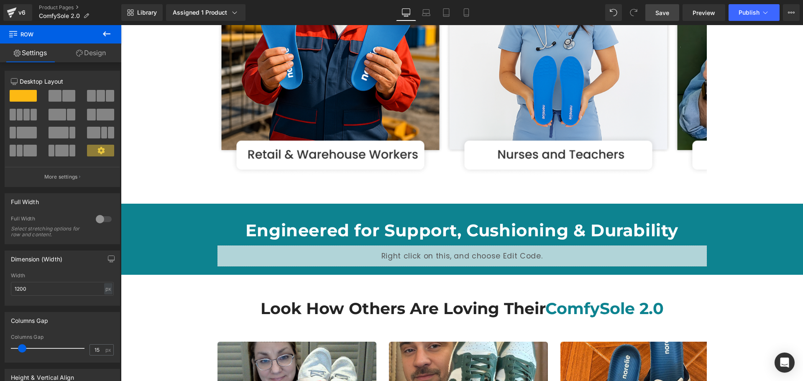
click at [663, 10] on span "Save" at bounding box center [663, 12] width 14 height 9
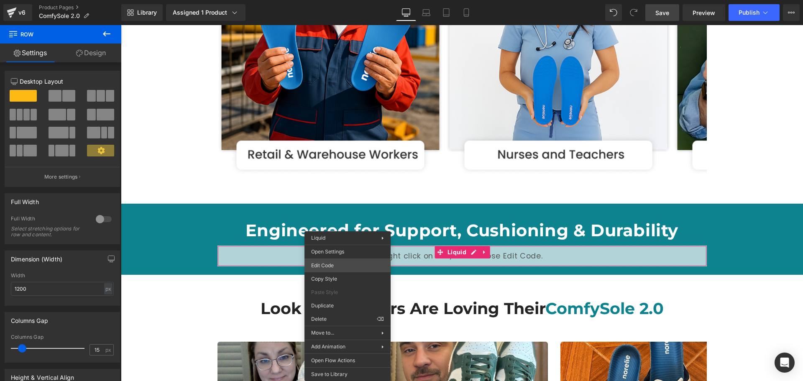
click at [347, 0] on div "You are previewing how the will restyle your page. You can not edit Elements in…" at bounding box center [401, 0] width 803 height 0
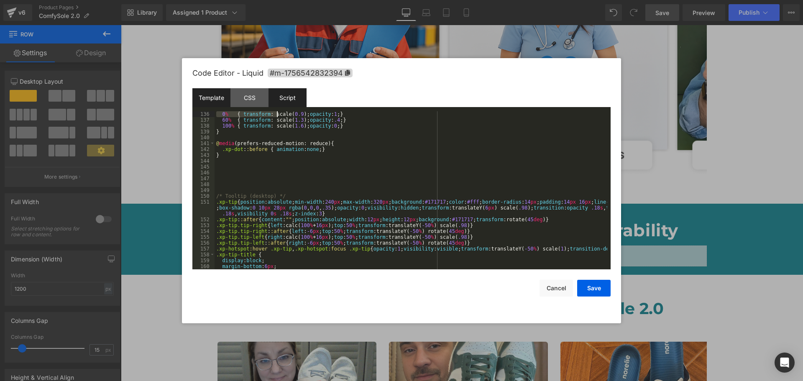
scroll to position [750, 0]
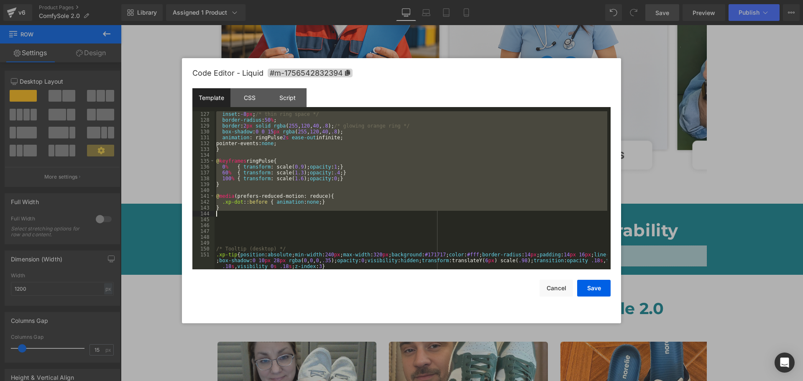
drag, startPoint x: 217, startPoint y: 159, endPoint x: 270, endPoint y: 215, distance: 76.7
click at [270, 215] on div "inset : -8 px ; /* thin ring space */ border-radius : 50 % ; border : 2 px soli…" at bounding box center [411, 196] width 393 height 170
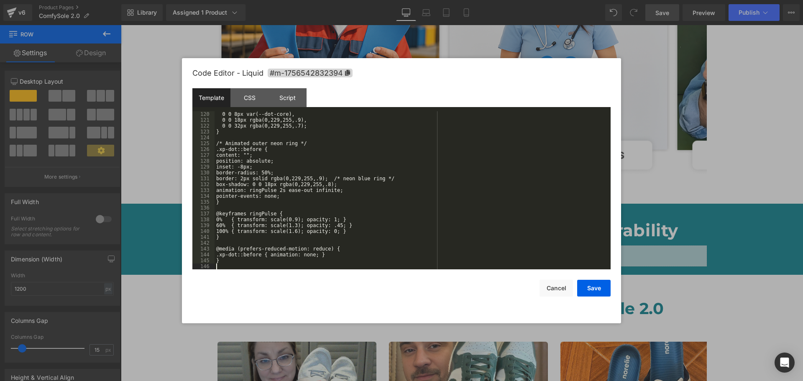
scroll to position [709, 0]
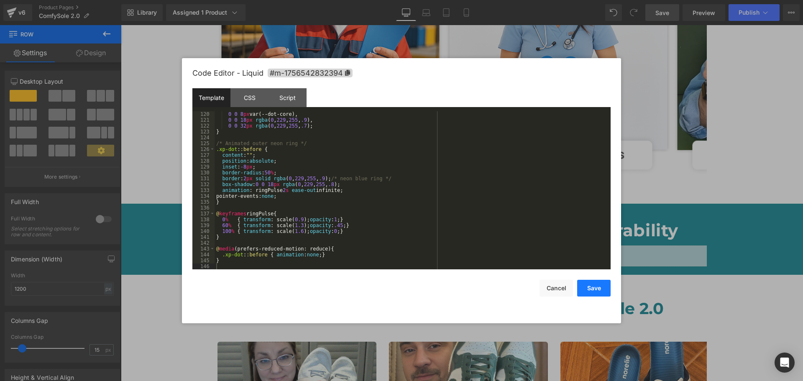
click at [589, 287] on button "Save" at bounding box center [594, 288] width 33 height 17
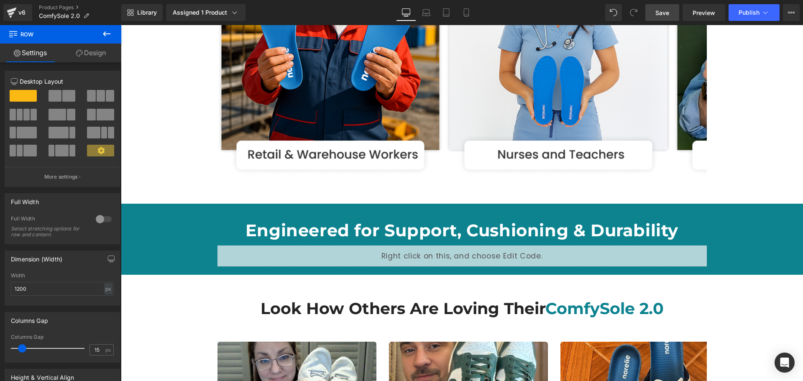
click at [653, 12] on link "Save" at bounding box center [663, 12] width 34 height 17
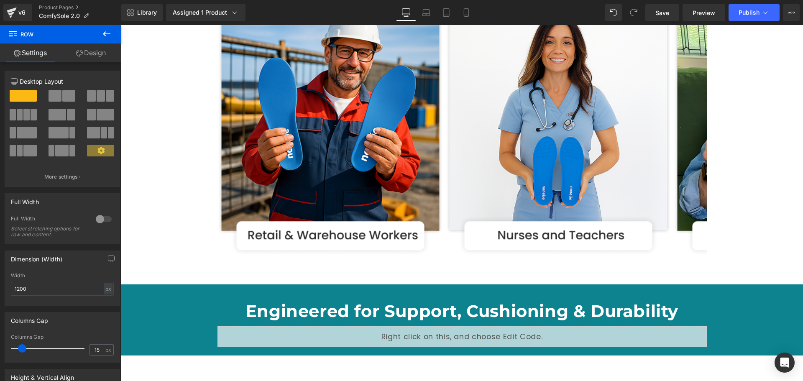
scroll to position [1507, 0]
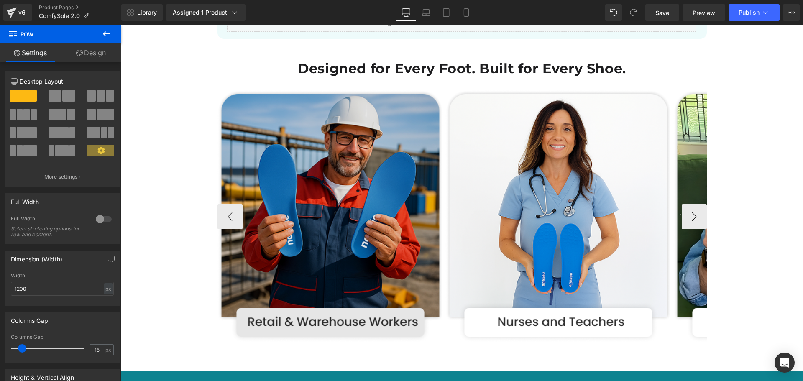
click at [280, 145] on img at bounding box center [331, 217] width 226 height 254
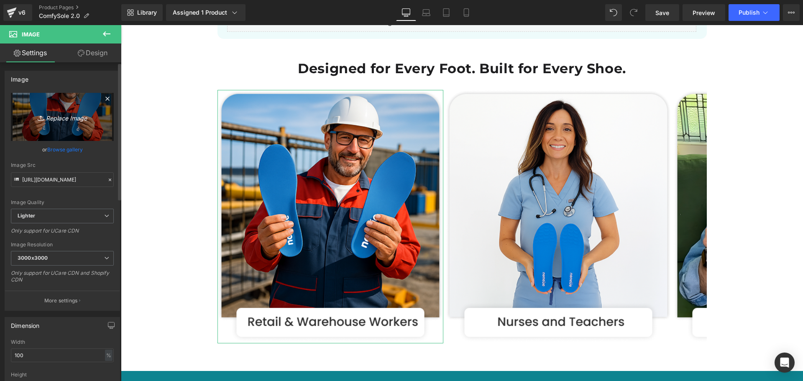
click at [72, 119] on icon "Replace Image" at bounding box center [62, 117] width 67 height 10
type input "C:\fakepath\Group 513698.png"
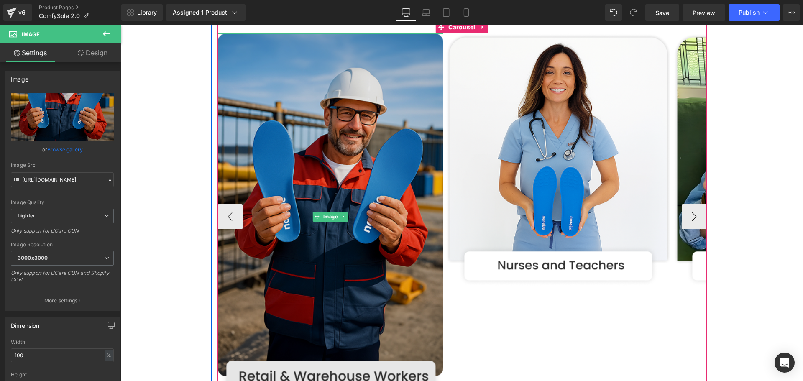
scroll to position [1548, 0]
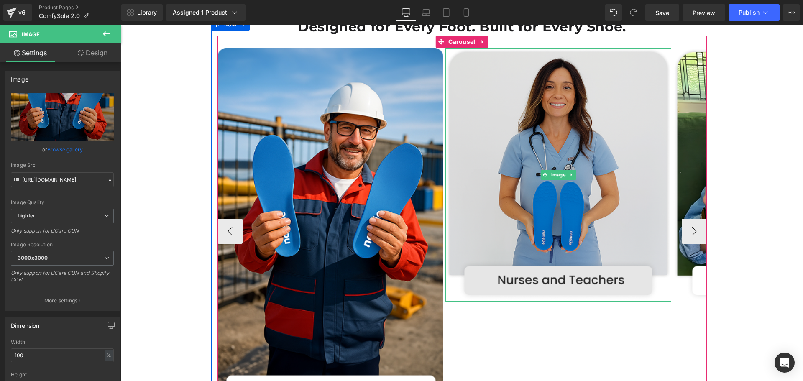
click at [548, 200] on img at bounding box center [559, 175] width 226 height 254
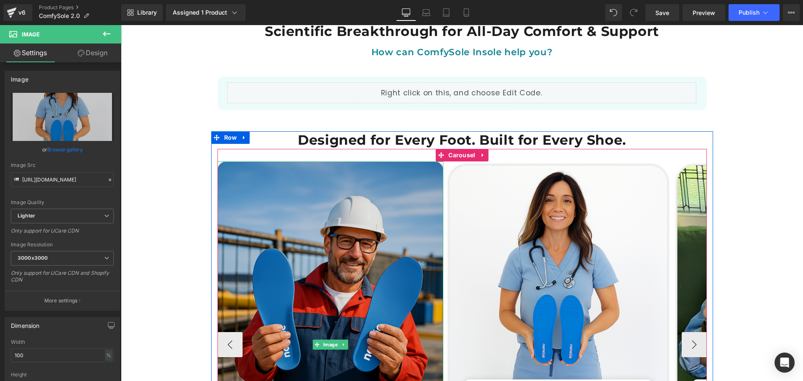
scroll to position [1423, 0]
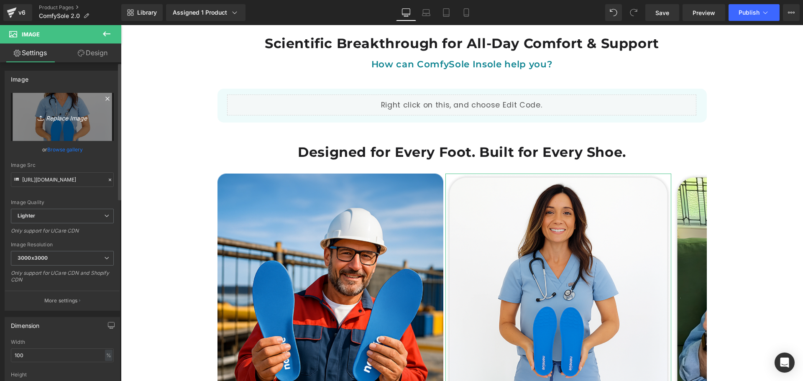
click at [69, 118] on icon "Replace Image" at bounding box center [62, 117] width 67 height 10
type input "C:\fakepath\Group 513697.png"
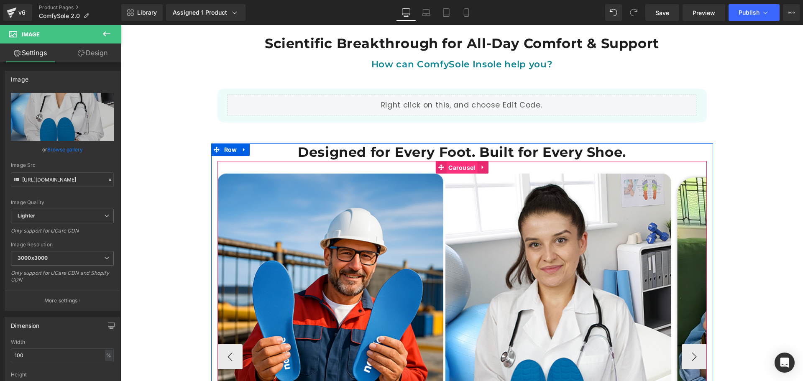
click at [455, 162] on span "Carousel" at bounding box center [462, 168] width 31 height 13
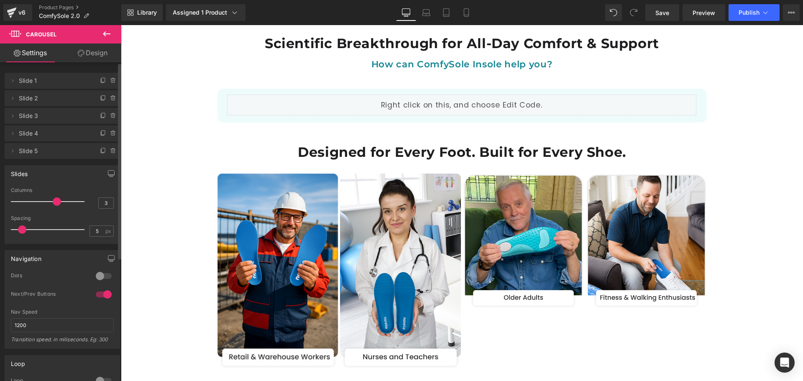
drag, startPoint x: 44, startPoint y: 201, endPoint x: 54, endPoint y: 202, distance: 9.6
click at [54, 202] on span at bounding box center [57, 202] width 8 height 8
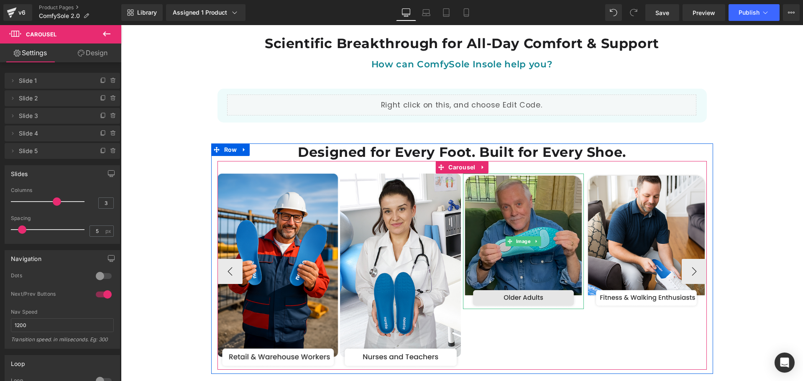
click at [534, 258] on img at bounding box center [523, 242] width 121 height 136
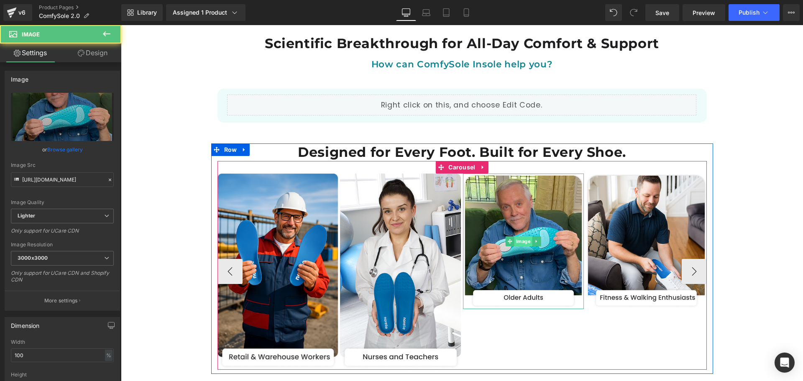
click at [524, 236] on span "Image" at bounding box center [524, 241] width 18 height 10
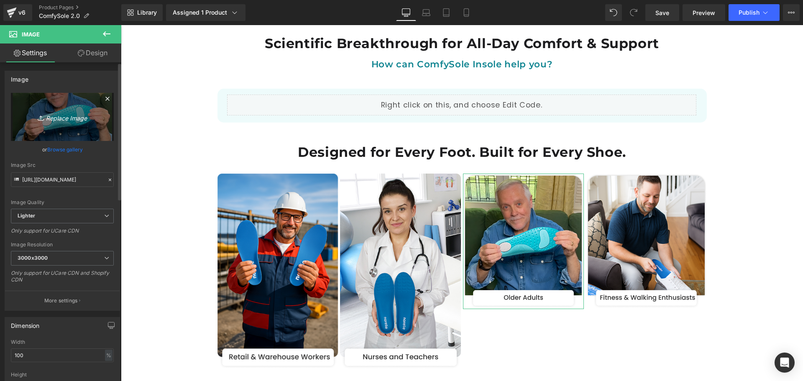
click at [84, 117] on icon "Replace Image" at bounding box center [62, 117] width 67 height 10
type input "C:\fakepath\Group 513696.png"
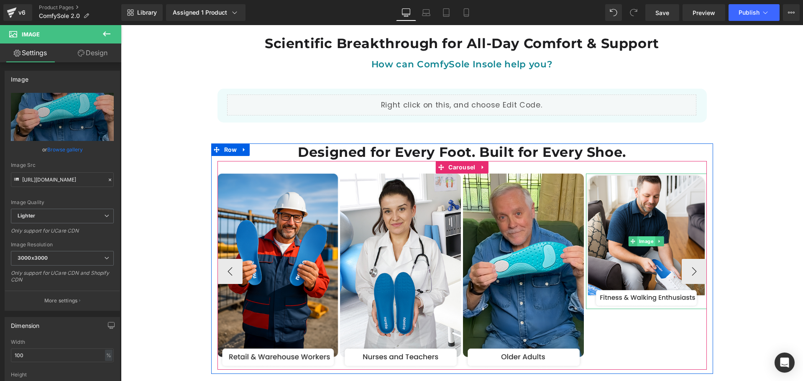
click at [639, 236] on span "Image" at bounding box center [647, 241] width 18 height 10
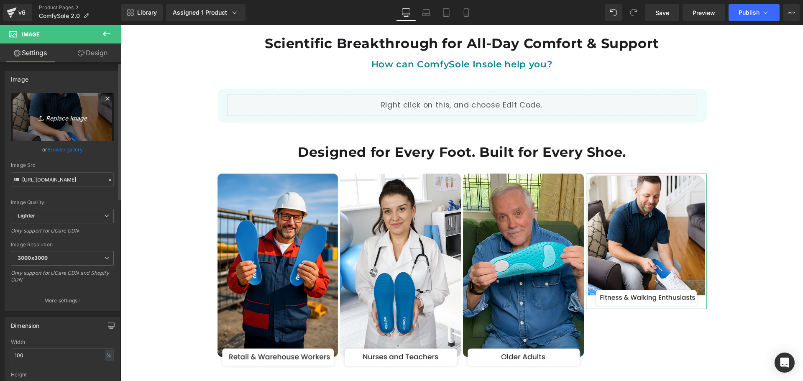
click at [67, 117] on icon "Replace Image" at bounding box center [62, 117] width 67 height 10
type input "C:\fakepath\Group 513695.png"
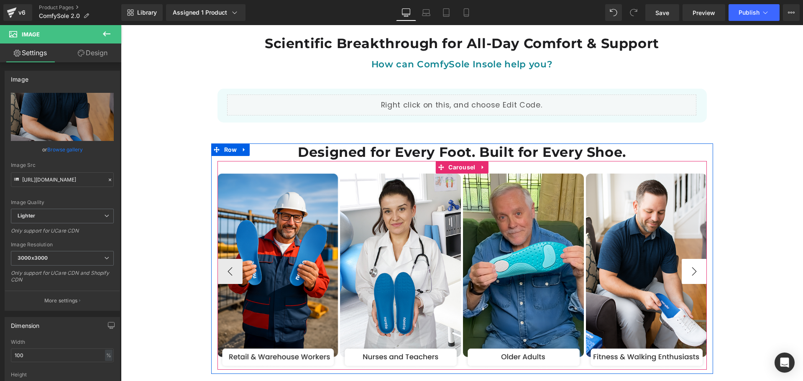
click at [688, 259] on button "›" at bounding box center [694, 271] width 25 height 25
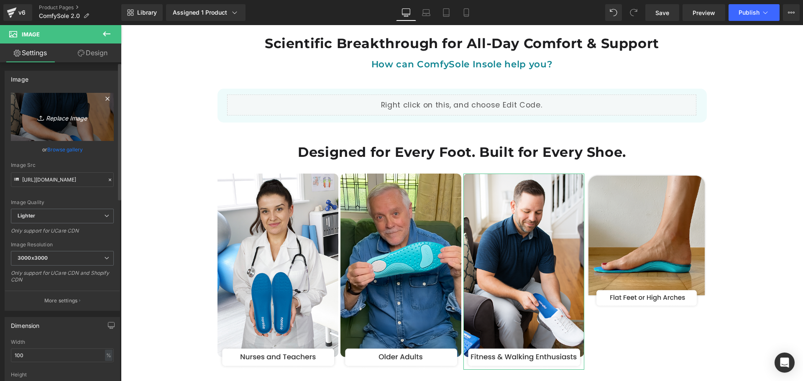
click at [53, 114] on icon "Replace Image" at bounding box center [62, 117] width 67 height 10
type input "C:\fakepath\Group 513694.png"
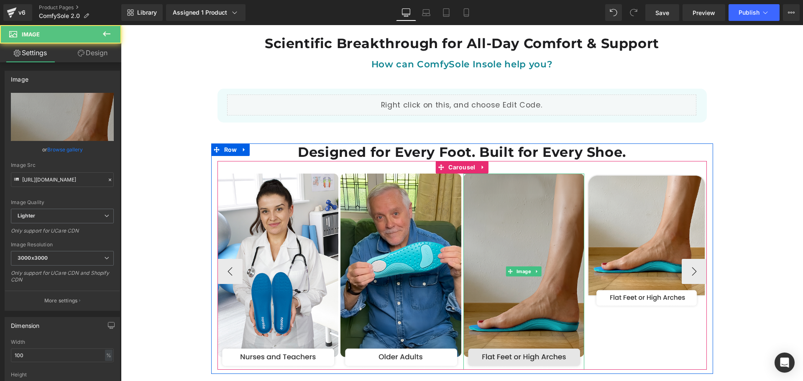
click at [526, 236] on img at bounding box center [524, 272] width 121 height 196
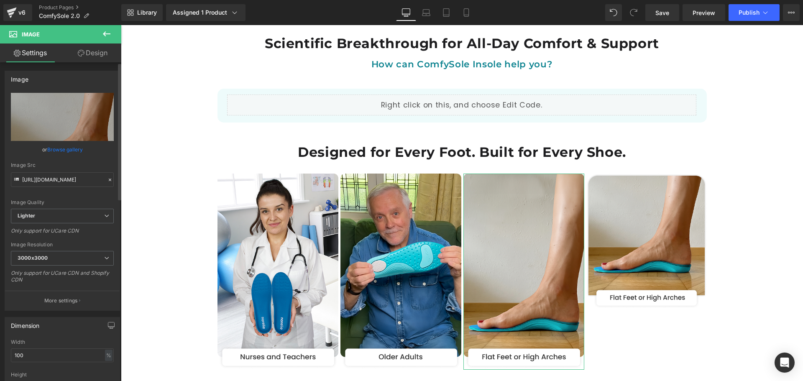
click at [59, 148] on link "Browse gallery" at bounding box center [65, 149] width 36 height 15
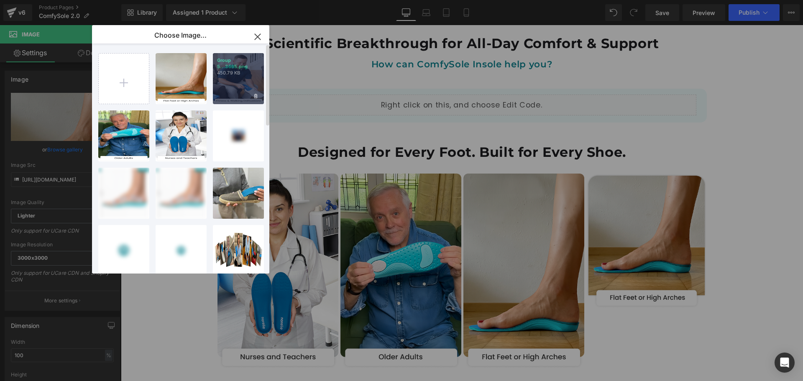
click at [247, 82] on div "Group 5...3695.png 450.79 KB" at bounding box center [238, 78] width 51 height 51
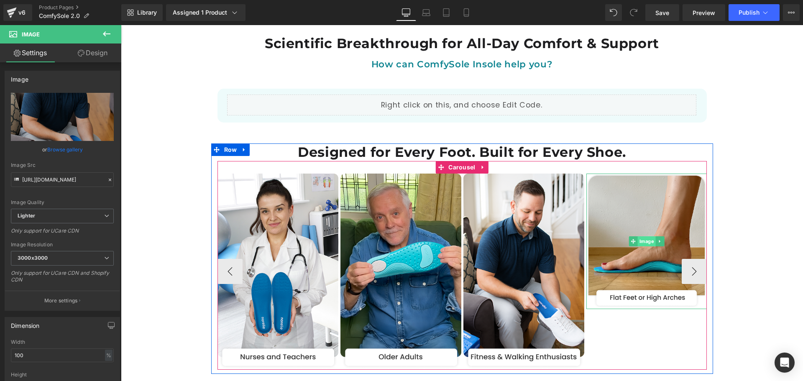
click at [655, 236] on span "Image" at bounding box center [647, 241] width 18 height 10
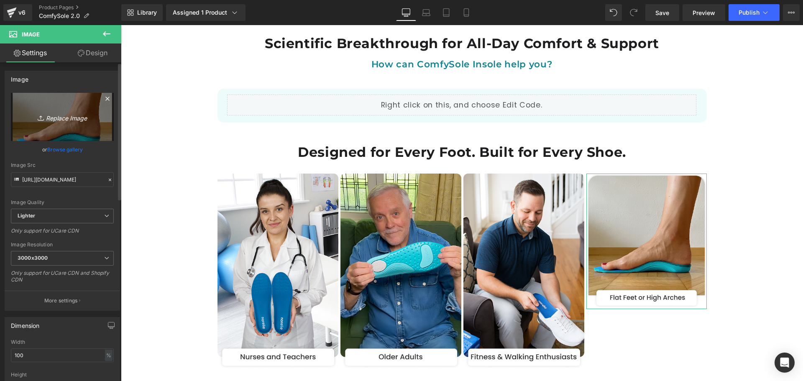
click at [69, 111] on link "Replace Image" at bounding box center [62, 117] width 103 height 48
type input "C:\fakepath\Group 513694.png"
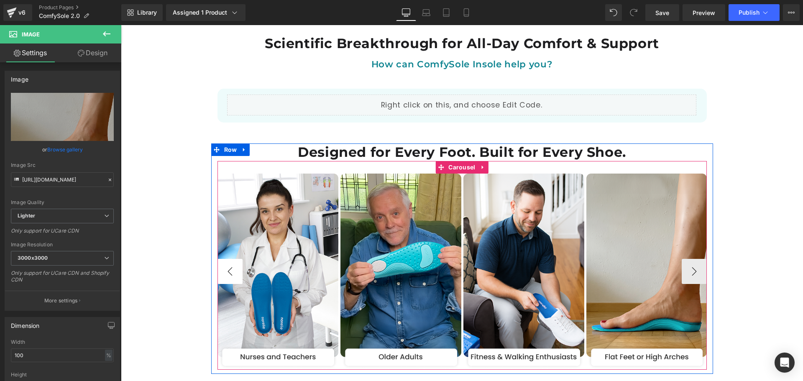
click at [239, 259] on button "‹" at bounding box center [230, 271] width 25 height 25
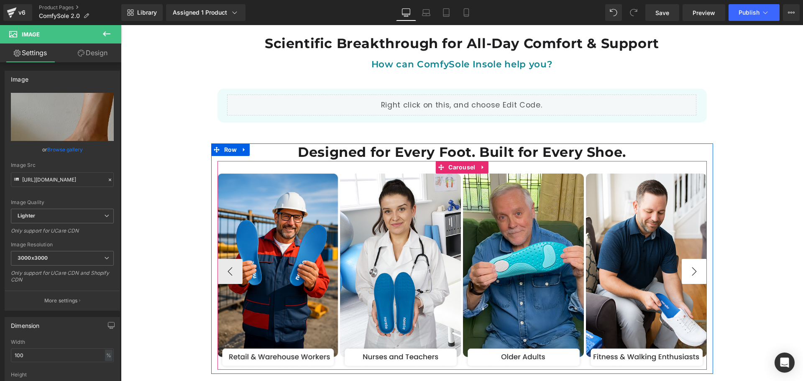
click at [698, 259] on button "›" at bounding box center [694, 271] width 25 height 25
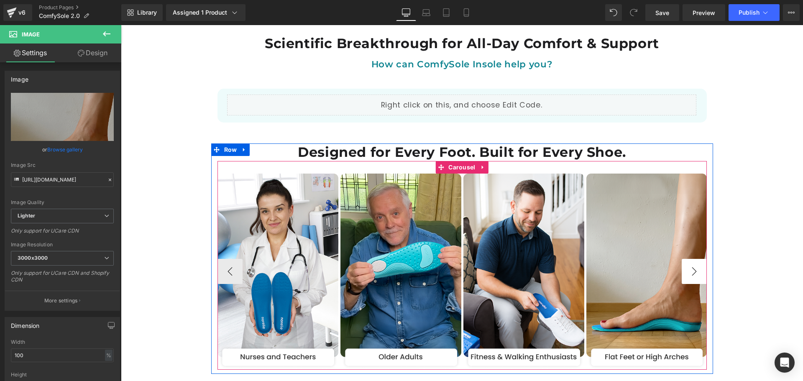
click at [698, 259] on button "›" at bounding box center [694, 271] width 25 height 25
click at [469, 162] on span "Carousel" at bounding box center [462, 168] width 31 height 13
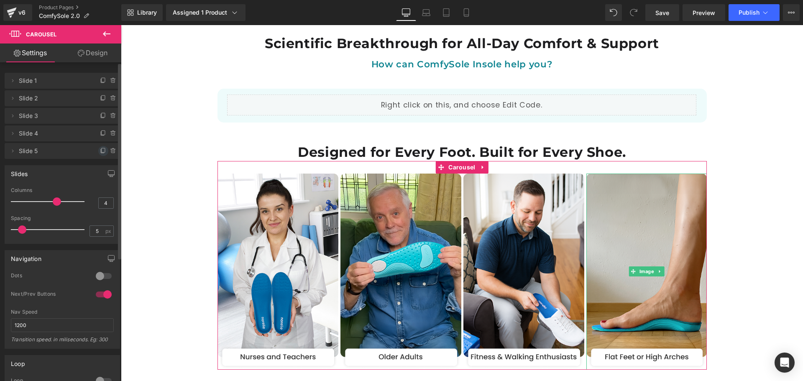
click at [100, 148] on icon at bounding box center [103, 151] width 7 height 7
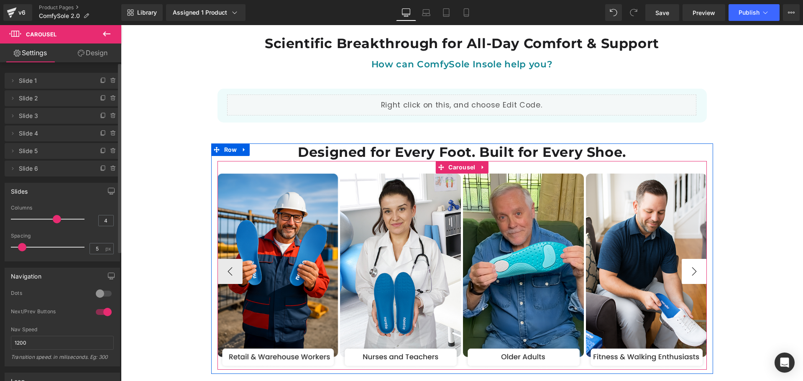
click at [695, 259] on button "›" at bounding box center [694, 271] width 25 height 25
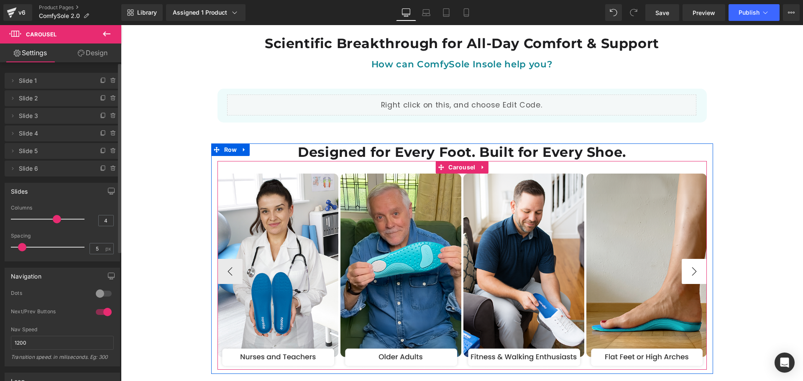
click at [695, 259] on button "›" at bounding box center [694, 271] width 25 height 25
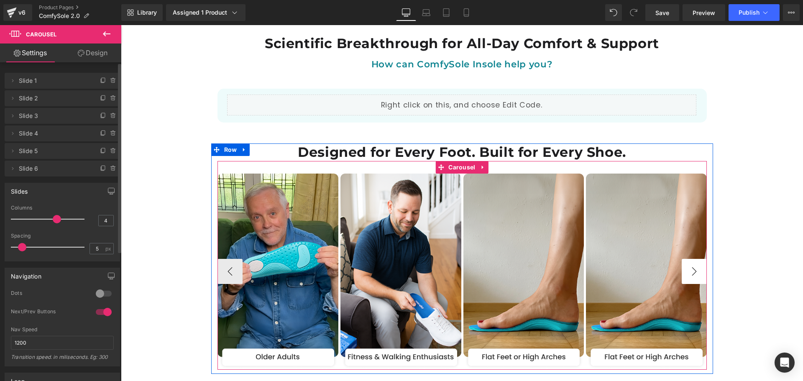
click at [695, 259] on button "›" at bounding box center [694, 271] width 25 height 25
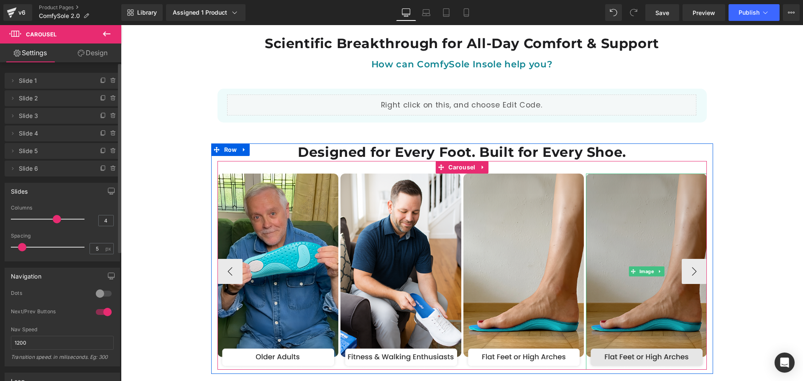
click at [651, 234] on img at bounding box center [646, 272] width 121 height 196
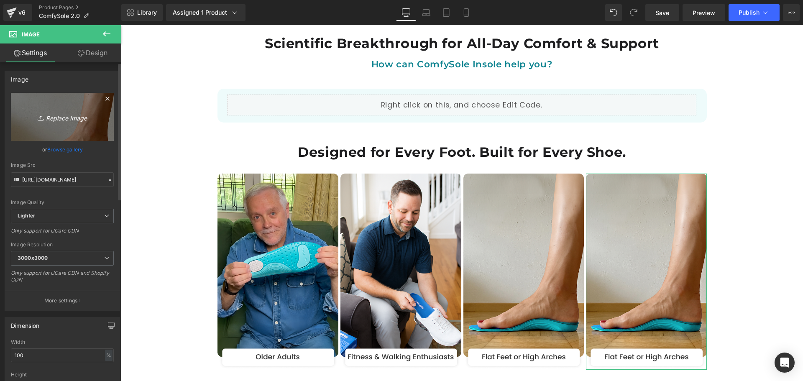
click at [83, 114] on icon "Replace Image" at bounding box center [62, 117] width 67 height 10
type input "C:\fakepath\e27219ee-3a56-422e-9caa-d350dd72b178mis.jpg"
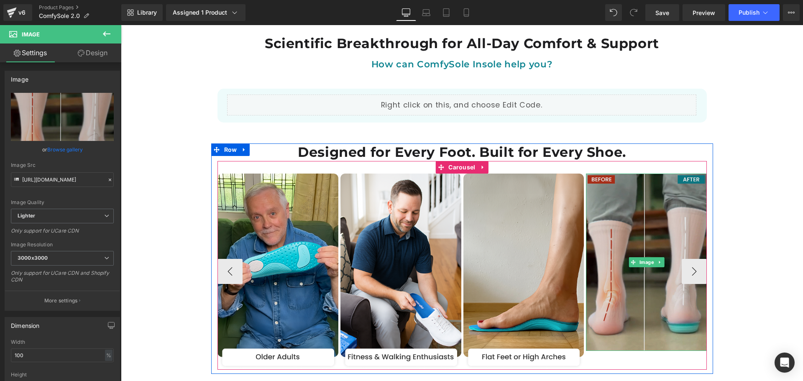
click at [640, 240] on img at bounding box center [646, 262] width 121 height 177
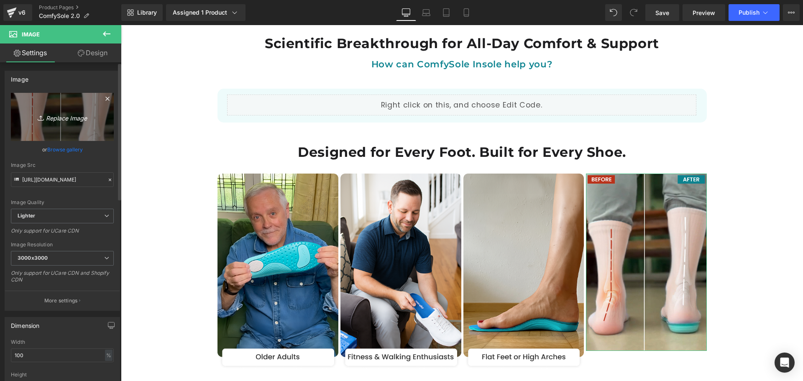
click at [53, 126] on link "Replace Image" at bounding box center [62, 117] width 103 height 48
type input "C:\fakepath\Group 513699.png"
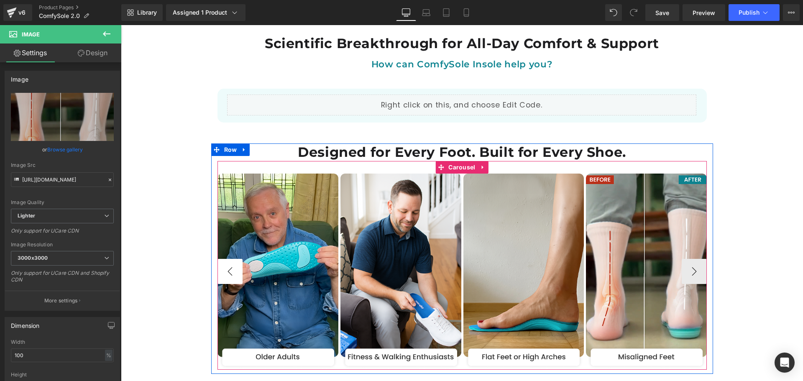
click at [228, 259] on button "‹" at bounding box center [230, 271] width 25 height 25
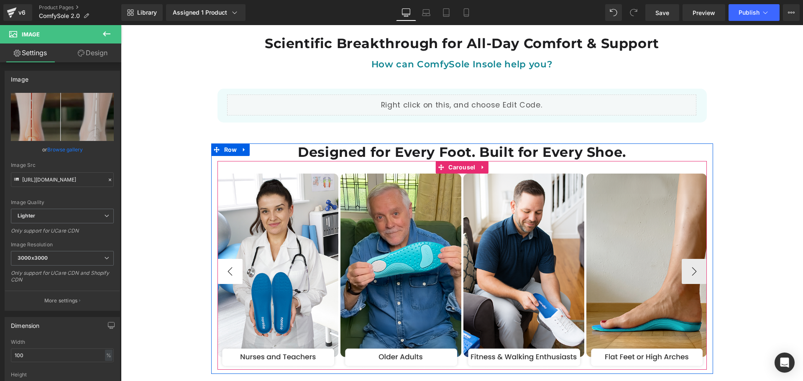
click at [228, 259] on button "‹" at bounding box center [230, 271] width 25 height 25
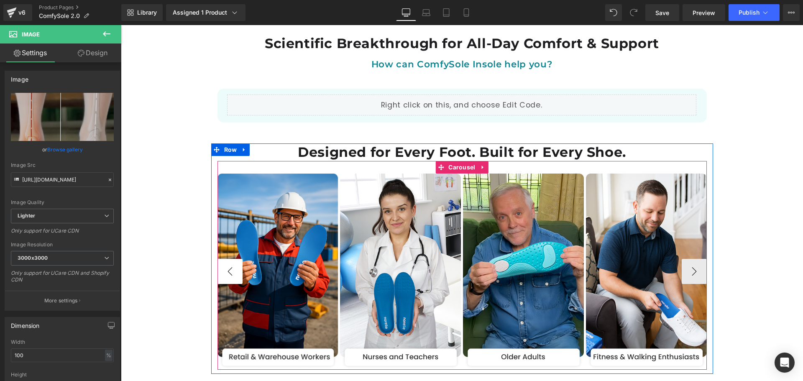
click at [229, 259] on button "‹" at bounding box center [230, 271] width 25 height 25
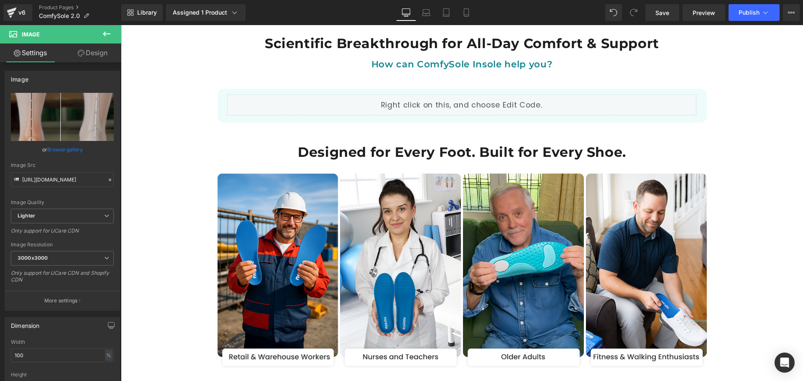
click at [764, 240] on div "Best Seller (P) Image" at bounding box center [462, 297] width 683 height 3247
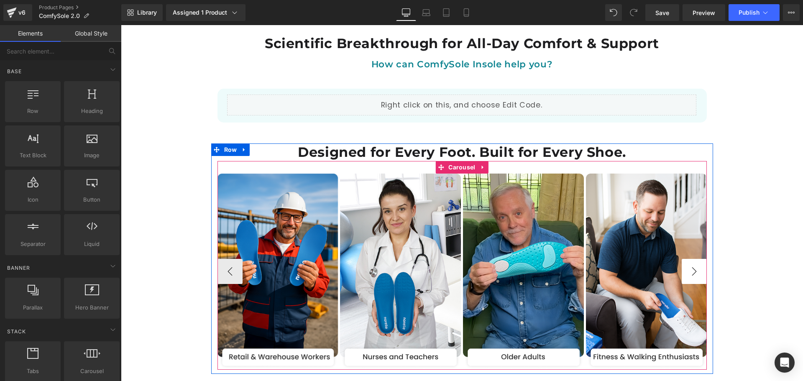
click at [700, 259] on button "›" at bounding box center [694, 271] width 25 height 25
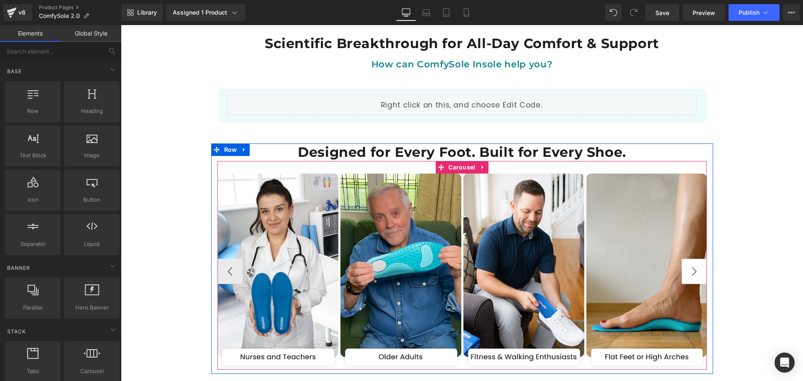
click at [700, 259] on button "›" at bounding box center [694, 271] width 25 height 25
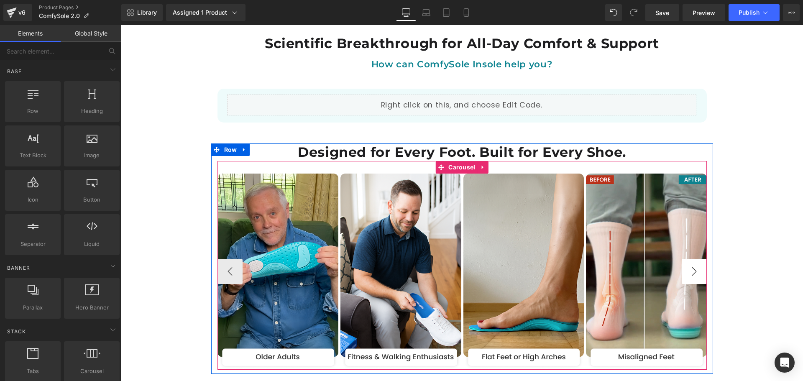
click at [700, 259] on button "›" at bounding box center [694, 271] width 25 height 25
click at [233, 259] on button "‹" at bounding box center [230, 271] width 25 height 25
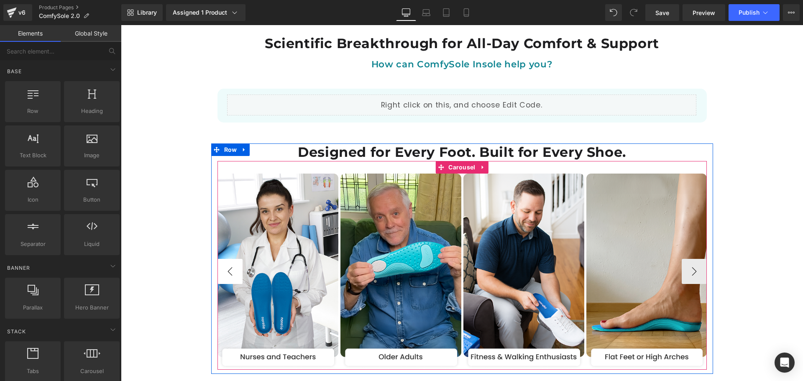
click at [233, 259] on button "‹" at bounding box center [230, 271] width 25 height 25
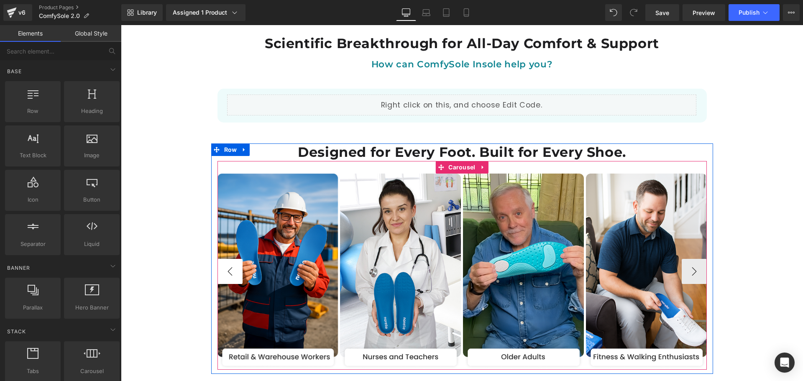
click at [233, 259] on button "‹" at bounding box center [230, 271] width 25 height 25
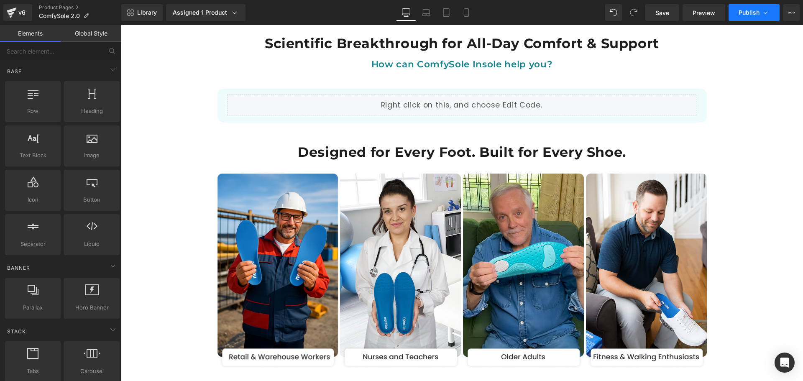
click at [748, 10] on span "Publish" at bounding box center [749, 12] width 21 height 7
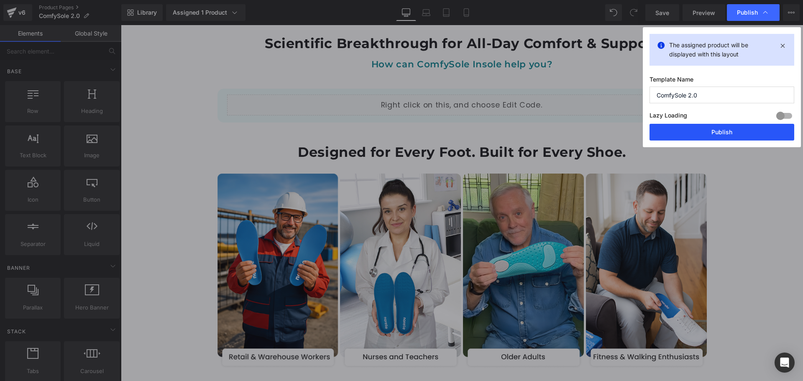
click at [718, 132] on button "Publish" at bounding box center [722, 132] width 145 height 17
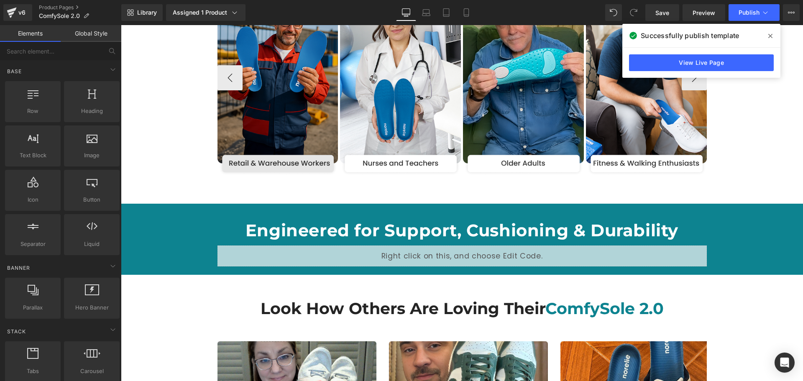
scroll to position [1716, 0]
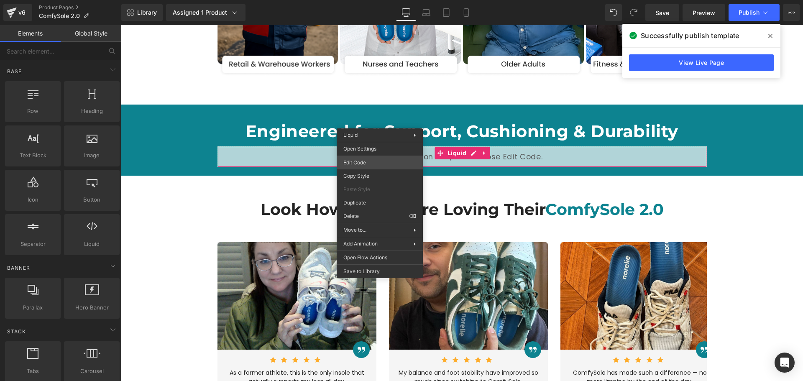
click at [371, 0] on div "Carousel You are previewing how the will restyle your page. You can not edit El…" at bounding box center [401, 0] width 803 height 0
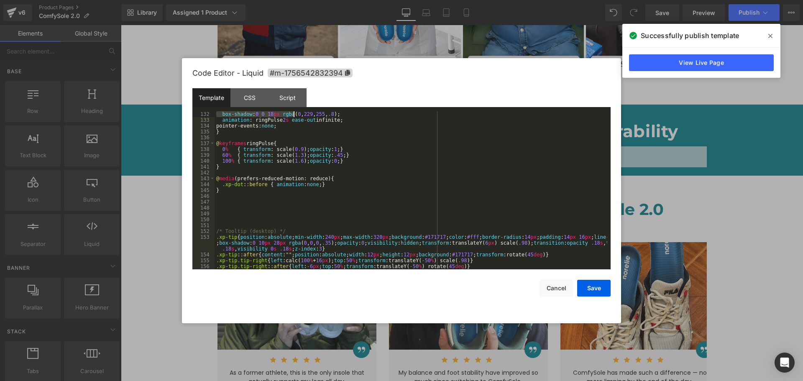
scroll to position [768, 0]
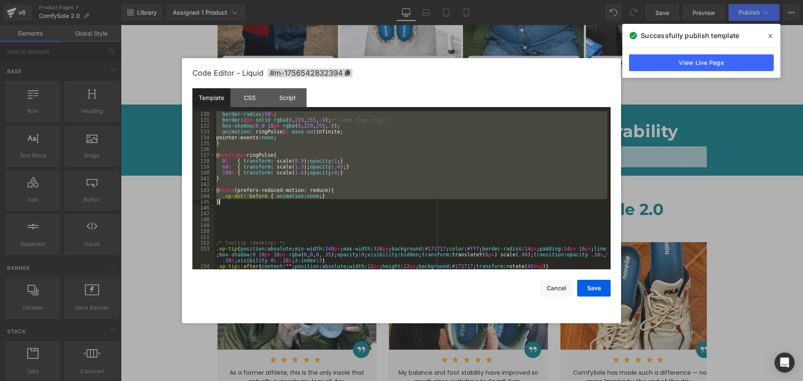
drag, startPoint x: 216, startPoint y: 131, endPoint x: 248, endPoint y: 204, distance: 79.1
click at [248, 204] on div "border-radius : 50 % ; border : 2 px solid rgba ( 0 , 229 , 255 , .9 ); /* neon…" at bounding box center [411, 196] width 393 height 170
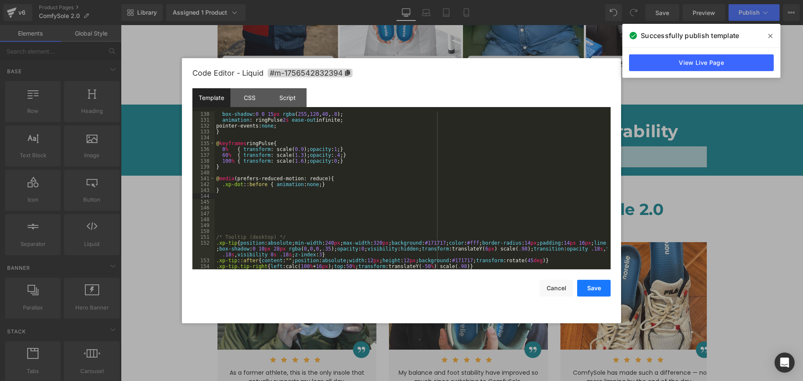
click at [590, 284] on button "Save" at bounding box center [594, 288] width 33 height 17
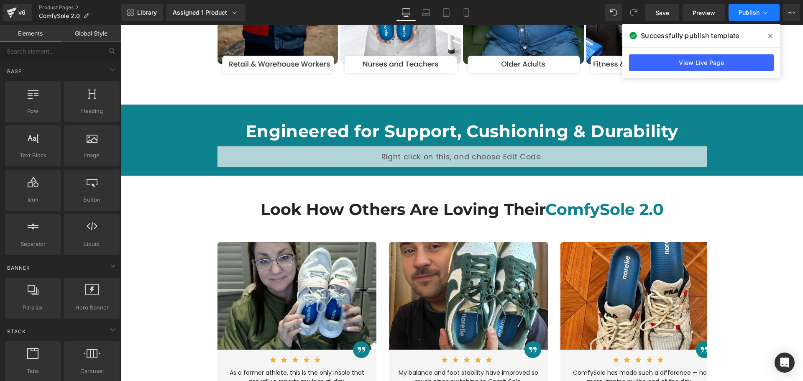
click at [750, 13] on span "Publish" at bounding box center [749, 12] width 21 height 7
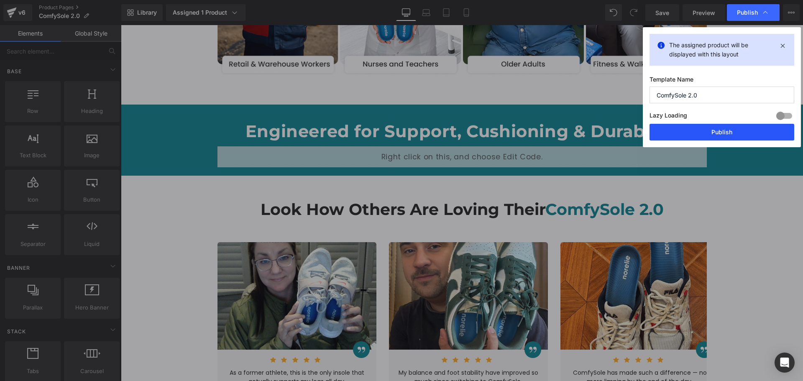
click at [742, 130] on button "Publish" at bounding box center [722, 132] width 145 height 17
